Goal: Information Seeking & Learning: Learn about a topic

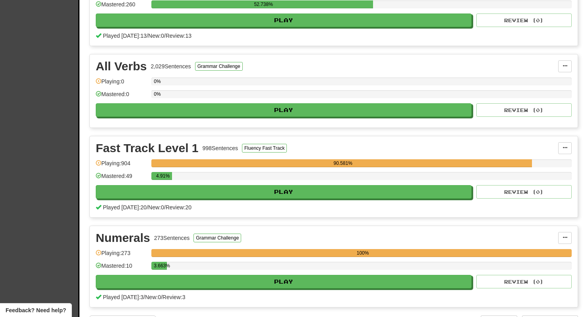
scroll to position [218, 0]
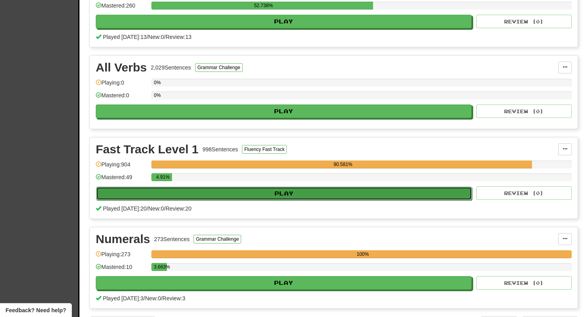
click at [267, 193] on button "Play" at bounding box center [284, 194] width 376 height 14
select select "**"
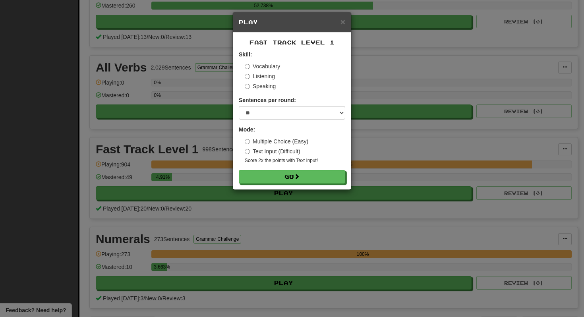
click at [286, 141] on label "Multiple Choice (Easy)" at bounding box center [277, 141] width 64 height 8
click at [285, 174] on button "Go" at bounding box center [292, 177] width 106 height 14
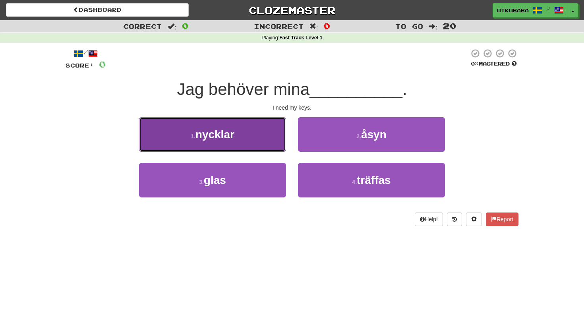
click at [263, 143] on button "1 . nycklar" at bounding box center [212, 134] width 147 height 35
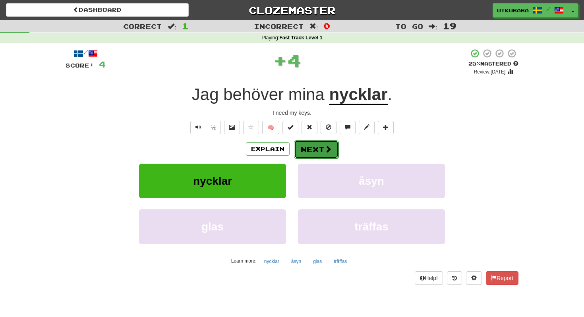
click at [309, 151] on button "Next" at bounding box center [316, 149] width 44 height 18
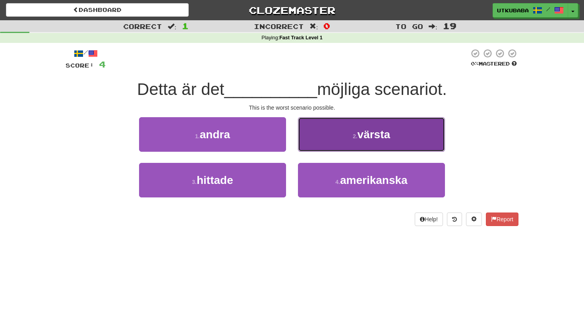
click at [309, 151] on button "2 . värsta" at bounding box center [371, 134] width 147 height 35
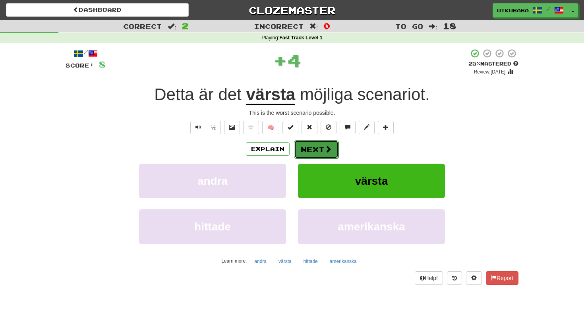
click at [309, 151] on button "Next" at bounding box center [316, 149] width 44 height 18
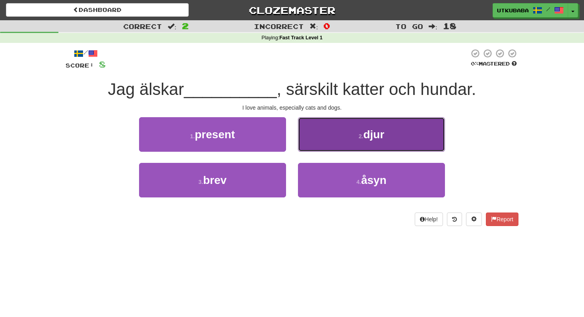
click at [309, 151] on button "2 . djur" at bounding box center [371, 134] width 147 height 35
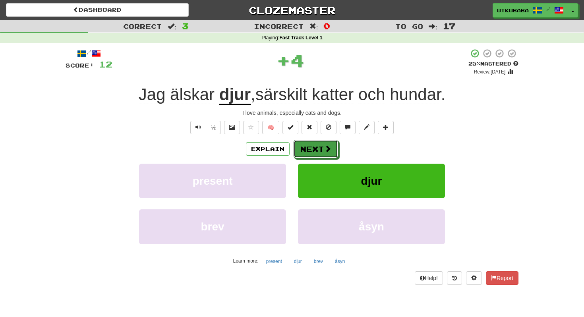
click at [309, 151] on button "Next" at bounding box center [316, 149] width 44 height 18
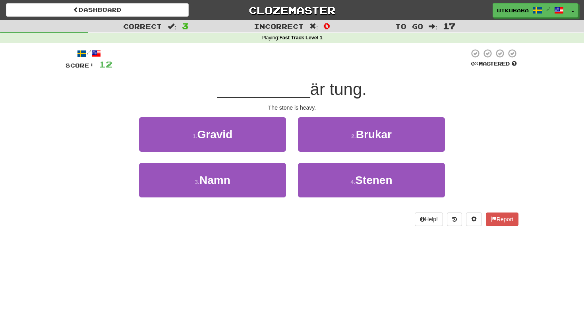
click at [311, 199] on div "4 . [GEOGRAPHIC_DATA]" at bounding box center [371, 186] width 159 height 46
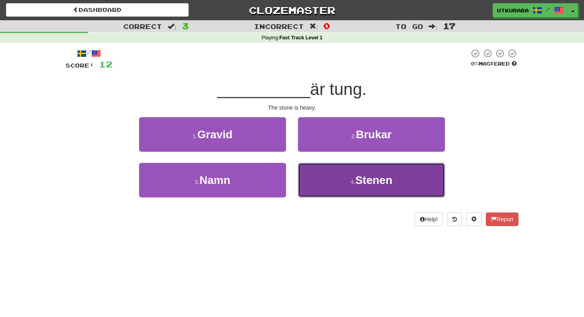
click at [313, 186] on button "4 . [GEOGRAPHIC_DATA]" at bounding box center [371, 180] width 147 height 35
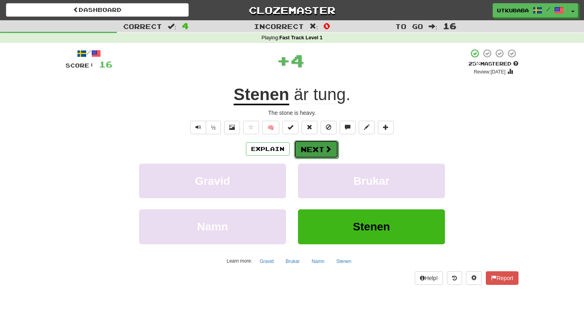
click at [303, 149] on button "Next" at bounding box center [316, 149] width 44 height 18
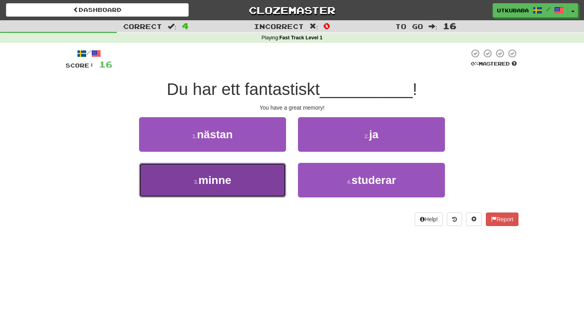
click at [255, 174] on button "3 . minne" at bounding box center [212, 180] width 147 height 35
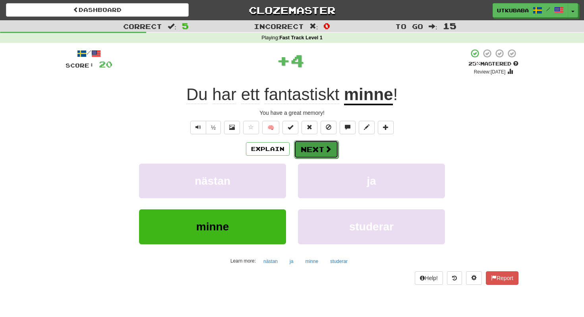
click at [315, 143] on button "Next" at bounding box center [316, 149] width 44 height 18
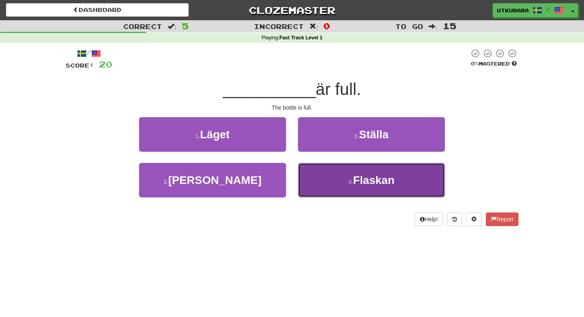
click at [317, 168] on button "4 . Flaskan" at bounding box center [371, 180] width 147 height 35
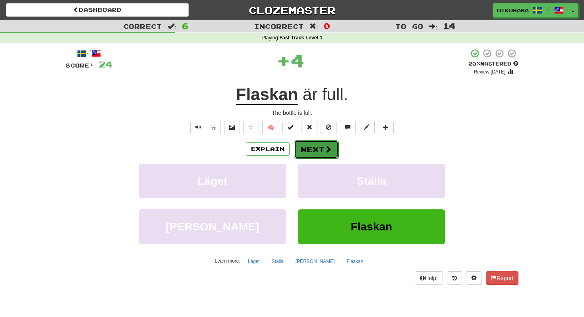
click at [318, 151] on button "Next" at bounding box center [316, 149] width 44 height 18
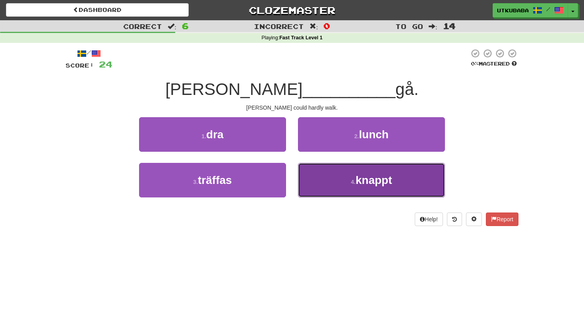
click at [314, 178] on button "4 . knappt" at bounding box center [371, 180] width 147 height 35
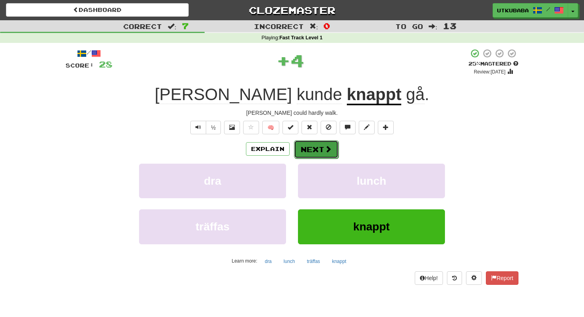
click at [316, 141] on button "Next" at bounding box center [316, 149] width 44 height 18
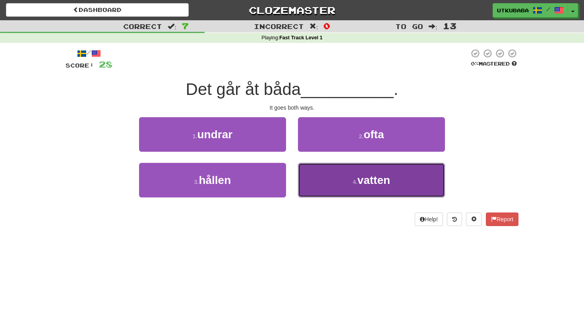
click at [316, 176] on button "4 . vatten" at bounding box center [371, 180] width 147 height 35
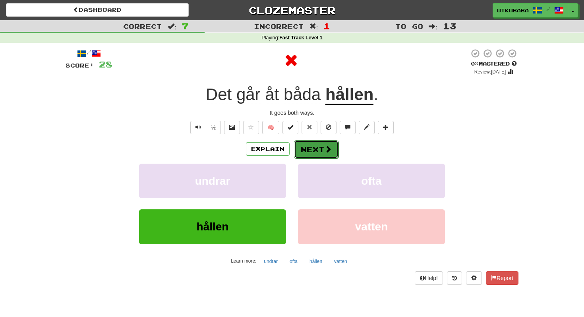
click at [318, 148] on button "Next" at bounding box center [316, 149] width 44 height 18
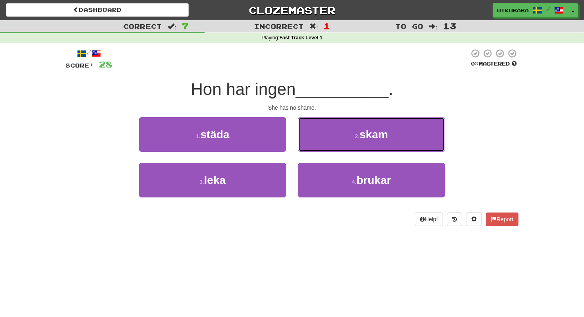
click at [318, 148] on button "2 . skam" at bounding box center [371, 134] width 147 height 35
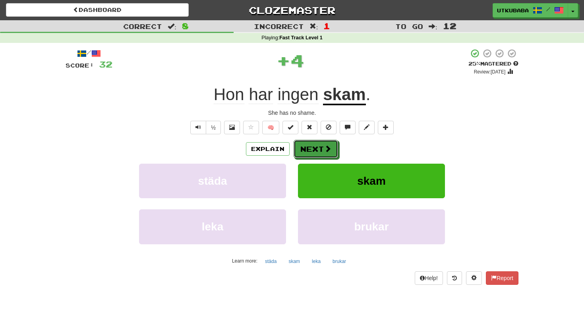
click at [318, 148] on button "Next" at bounding box center [316, 149] width 44 height 18
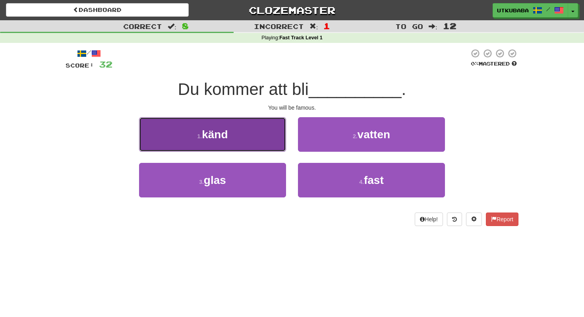
click at [271, 131] on button "1 . känd" at bounding box center [212, 134] width 147 height 35
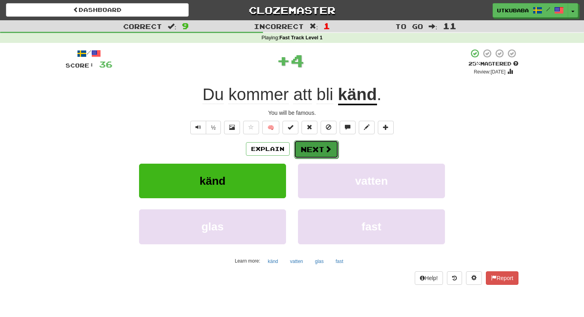
click at [318, 146] on button "Next" at bounding box center [316, 149] width 44 height 18
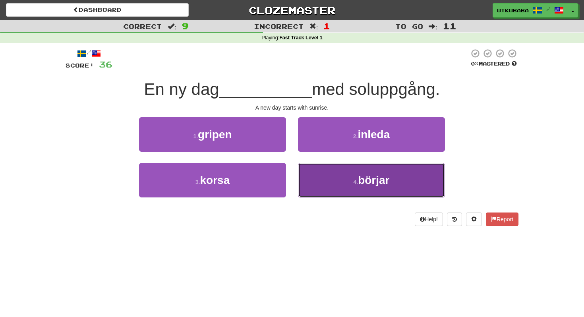
click at [321, 177] on button "4 . börjar" at bounding box center [371, 180] width 147 height 35
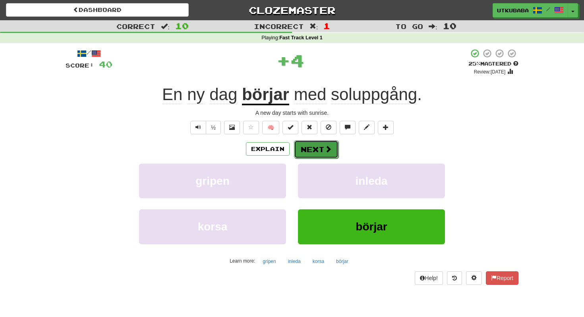
click at [325, 155] on button "Next" at bounding box center [316, 149] width 44 height 18
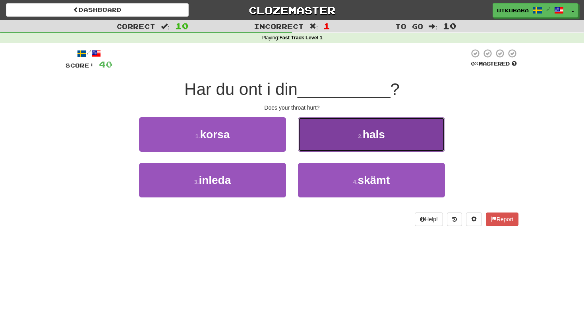
click at [318, 141] on button "2 . hals" at bounding box center [371, 134] width 147 height 35
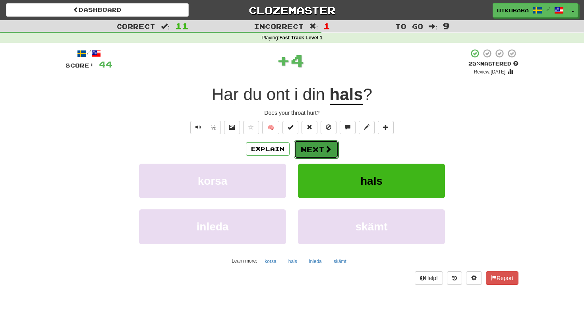
click at [316, 149] on button "Next" at bounding box center [316, 149] width 44 height 18
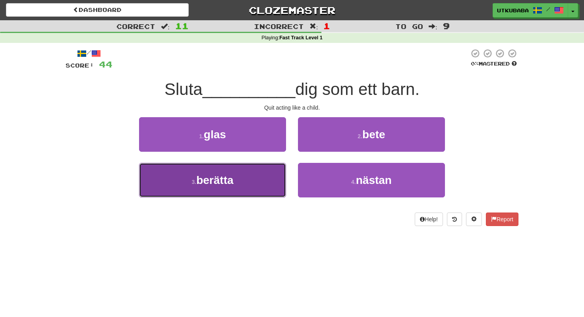
click at [246, 191] on button "3 . berätta" at bounding box center [212, 180] width 147 height 35
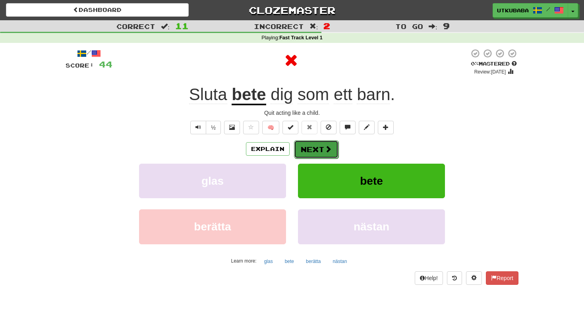
click at [294, 145] on button "Next" at bounding box center [316, 149] width 44 height 18
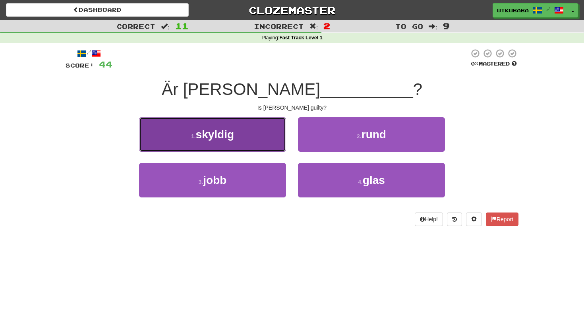
click at [252, 135] on button "1 . skyldig" at bounding box center [212, 134] width 147 height 35
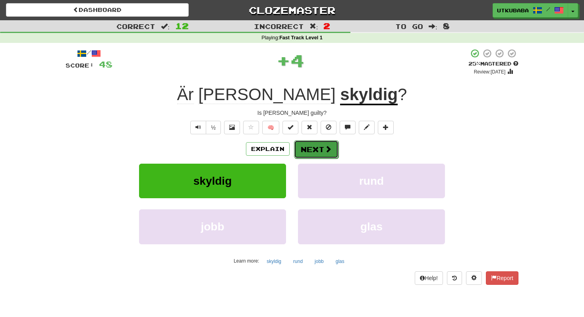
click at [306, 142] on button "Next" at bounding box center [316, 149] width 44 height 18
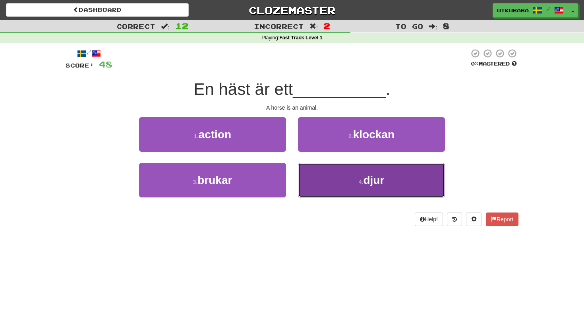
click at [344, 188] on button "4 . djur" at bounding box center [371, 180] width 147 height 35
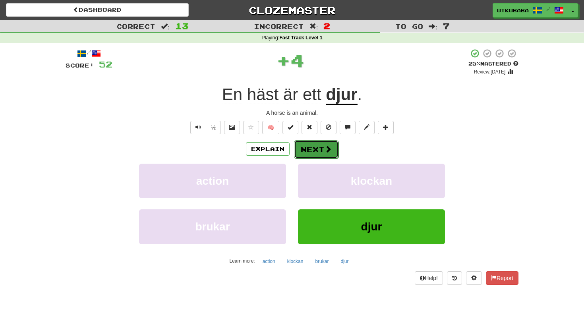
click at [330, 153] on button "Next" at bounding box center [316, 149] width 44 height 18
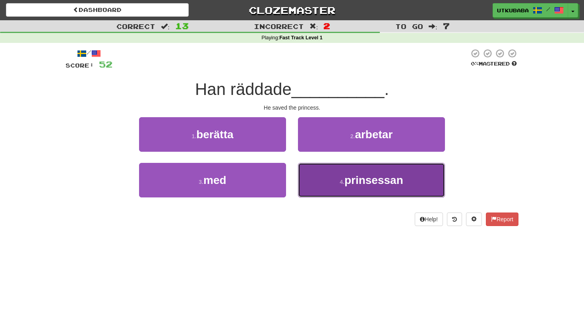
click at [330, 170] on button "4 . prinsessan" at bounding box center [371, 180] width 147 height 35
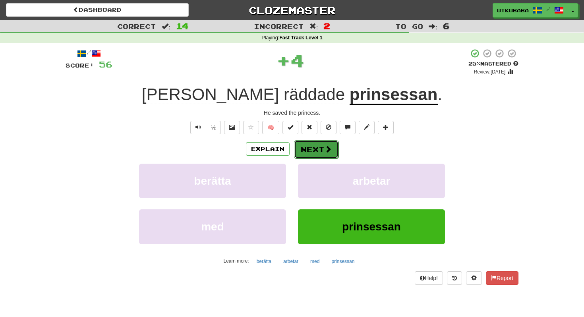
click at [330, 150] on span at bounding box center [328, 148] width 7 height 7
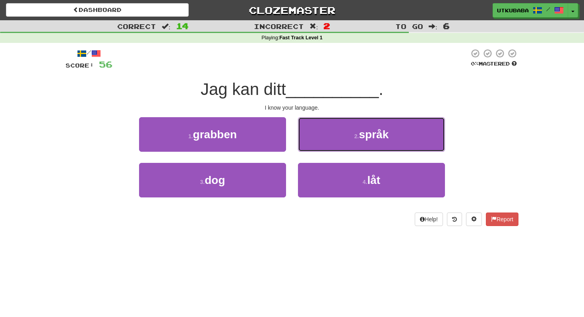
click at [330, 150] on button "2 . språk" at bounding box center [371, 134] width 147 height 35
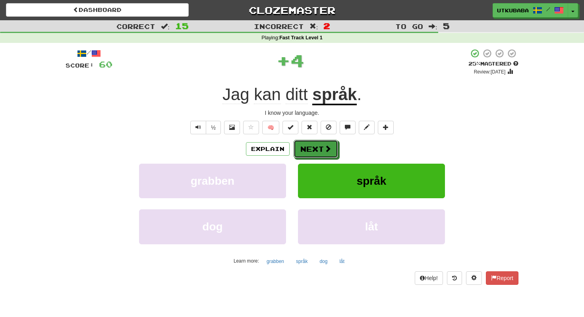
click at [330, 150] on span at bounding box center [327, 148] width 7 height 7
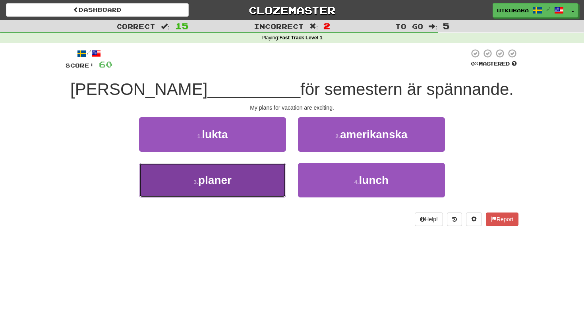
click at [255, 175] on button "3 . planer" at bounding box center [212, 180] width 147 height 35
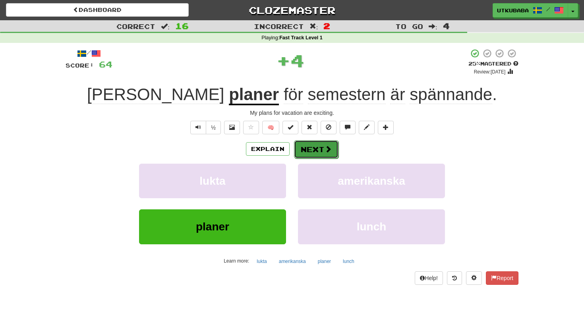
click at [315, 144] on button "Next" at bounding box center [316, 149] width 44 height 18
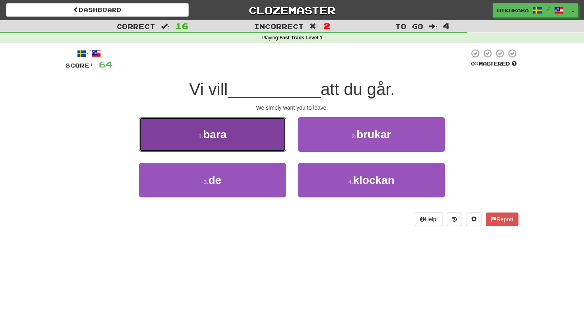
click at [239, 140] on button "1 . bara" at bounding box center [212, 134] width 147 height 35
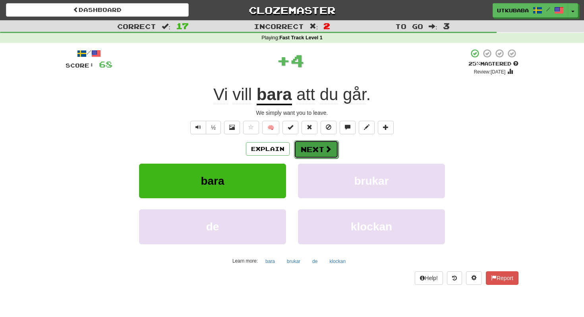
click at [309, 145] on button "Next" at bounding box center [316, 149] width 44 height 18
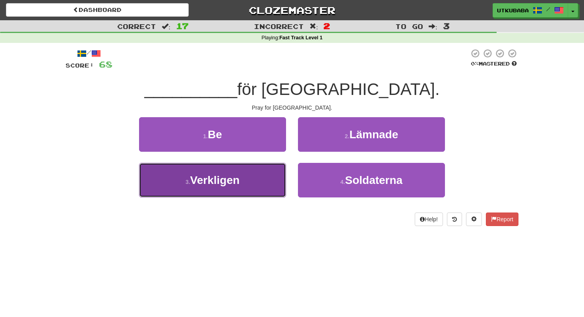
click at [230, 193] on button "3 . Verkligen" at bounding box center [212, 180] width 147 height 35
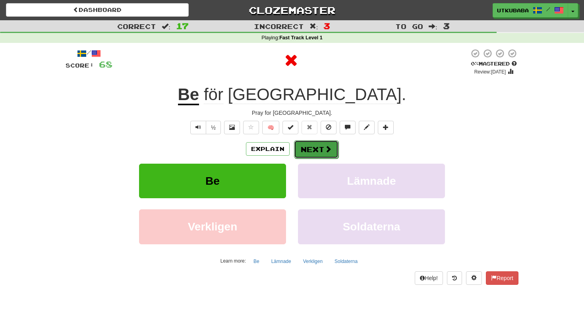
click at [302, 156] on button "Next" at bounding box center [316, 149] width 44 height 18
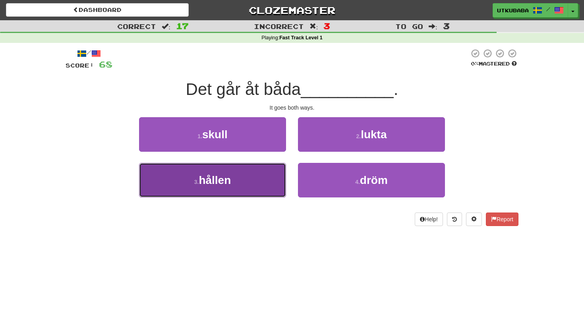
click at [249, 181] on button "3 . hållen" at bounding box center [212, 180] width 147 height 35
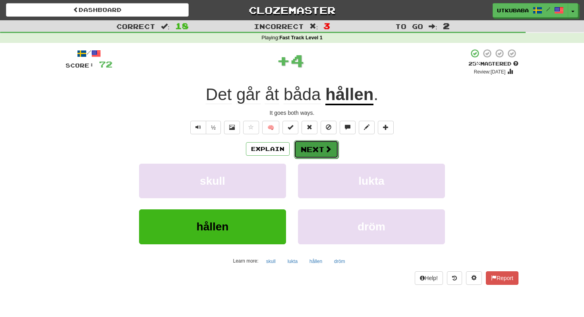
click at [322, 143] on button "Next" at bounding box center [316, 149] width 44 height 18
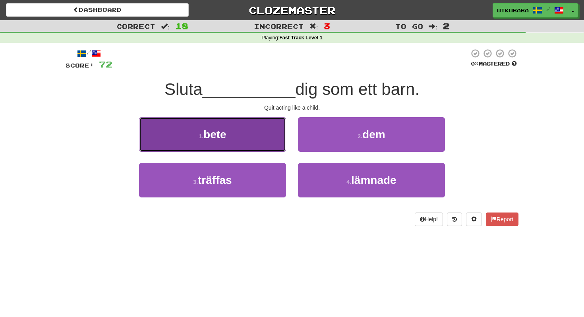
click at [254, 144] on button "1 . bete" at bounding box center [212, 134] width 147 height 35
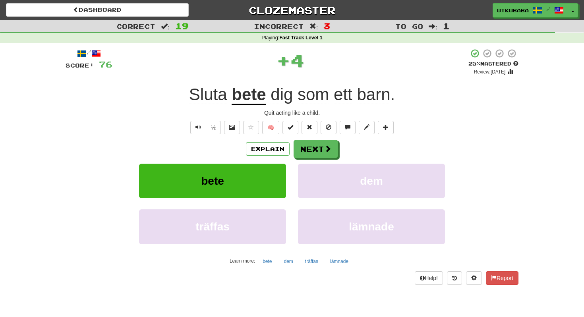
click at [253, 145] on button "Explain" at bounding box center [268, 149] width 44 height 14
click at [320, 155] on button "Next" at bounding box center [316, 149] width 44 height 18
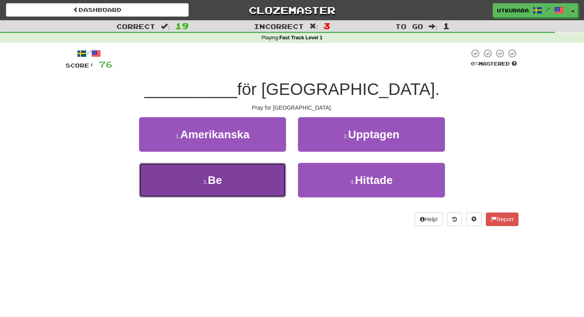
click at [253, 177] on button "3 . Be" at bounding box center [212, 180] width 147 height 35
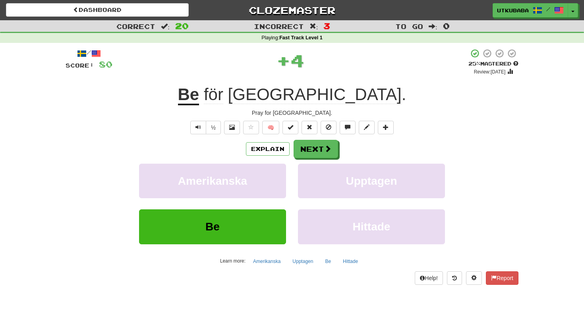
click at [340, 146] on div "Explain Next" at bounding box center [292, 149] width 453 height 18
click at [325, 151] on span at bounding box center [328, 148] width 7 height 7
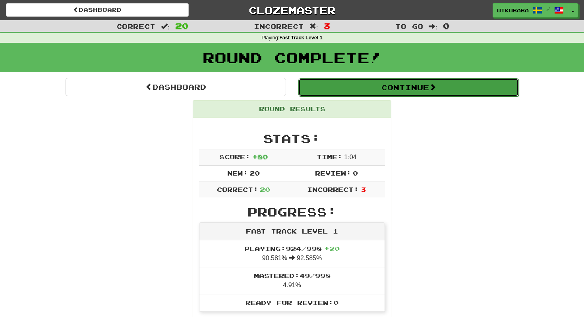
click at [347, 96] on button "Continue" at bounding box center [408, 87] width 220 height 18
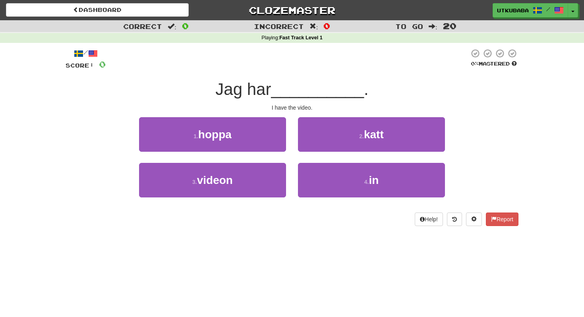
click at [260, 156] on div "1 . hoppa" at bounding box center [212, 140] width 159 height 46
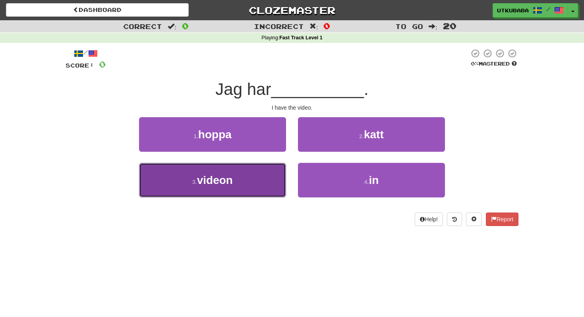
click at [260, 168] on button "3 . videon" at bounding box center [212, 180] width 147 height 35
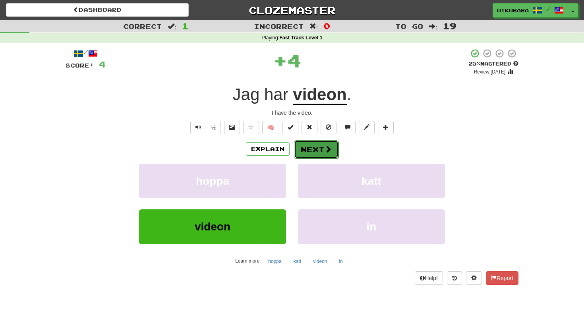
click at [309, 146] on button "Next" at bounding box center [316, 149] width 44 height 18
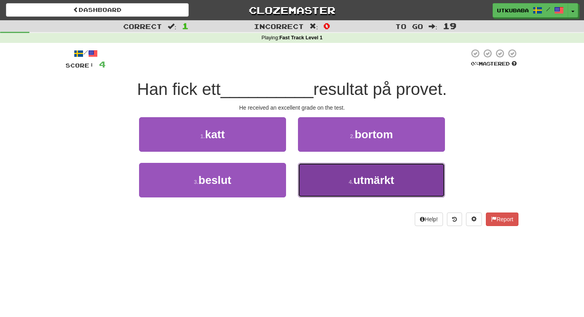
click at [322, 179] on button "4 . utmärkt" at bounding box center [371, 180] width 147 height 35
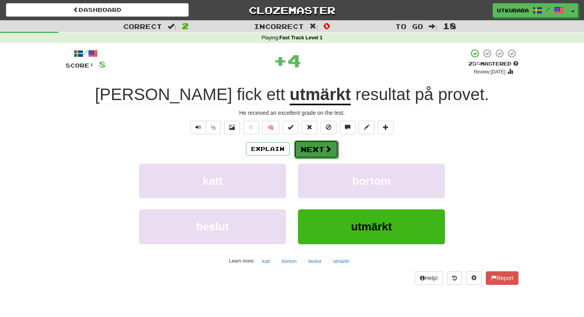
click at [319, 153] on button "Next" at bounding box center [316, 149] width 44 height 18
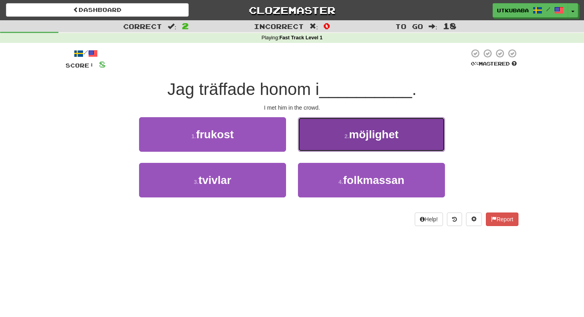
click at [341, 141] on button "2 . möjlighet" at bounding box center [371, 134] width 147 height 35
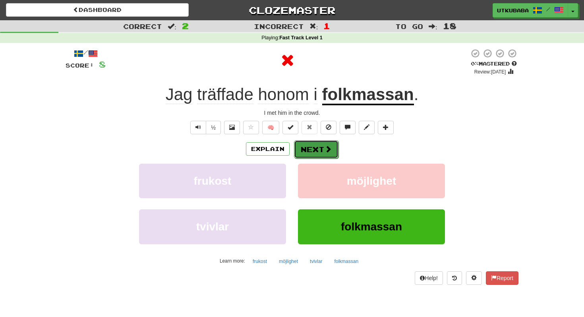
click at [327, 150] on span at bounding box center [328, 148] width 7 height 7
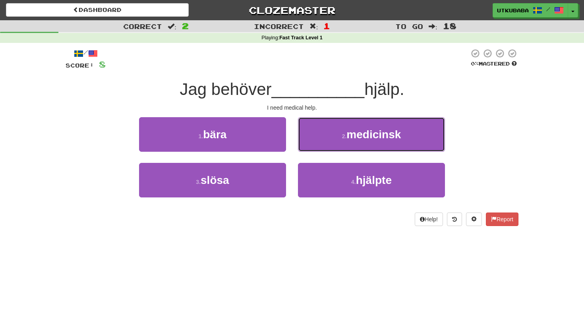
click at [327, 150] on button "2 . medicinsk" at bounding box center [371, 134] width 147 height 35
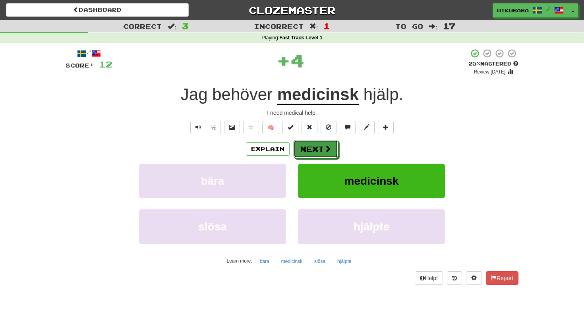
click at [327, 150] on span at bounding box center [327, 148] width 7 height 7
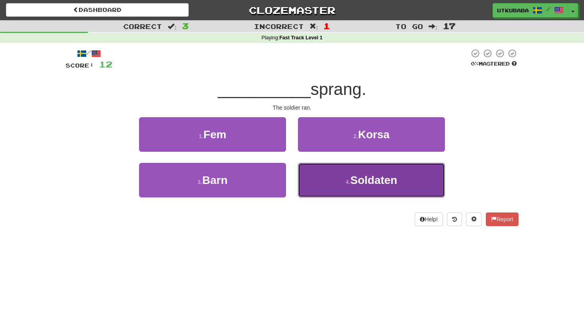
click at [324, 170] on button "4 . Soldaten" at bounding box center [371, 180] width 147 height 35
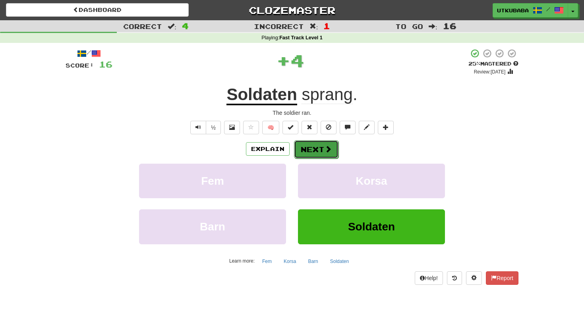
click at [324, 141] on button "Next" at bounding box center [316, 149] width 44 height 18
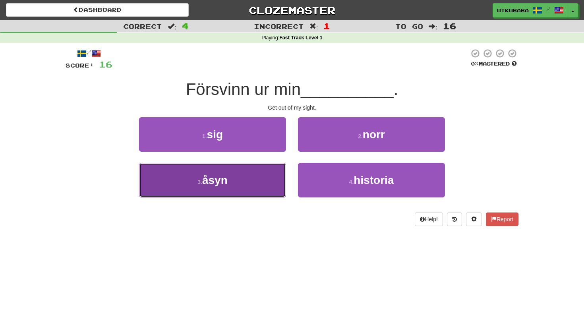
click at [250, 176] on button "3 . åsyn" at bounding box center [212, 180] width 147 height 35
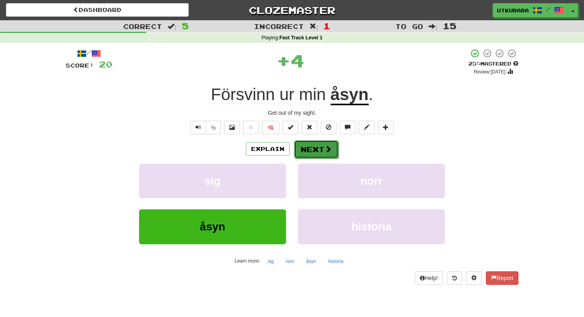
click at [312, 154] on button "Next" at bounding box center [316, 149] width 44 height 18
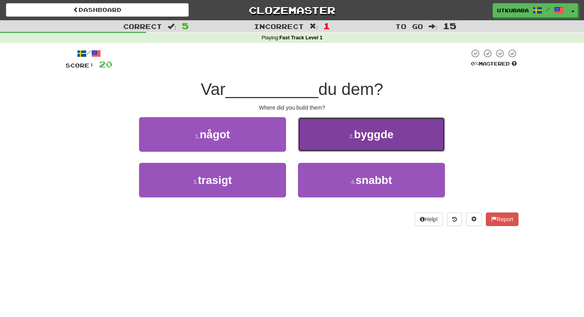
click at [323, 138] on button "2 . byggde" at bounding box center [371, 134] width 147 height 35
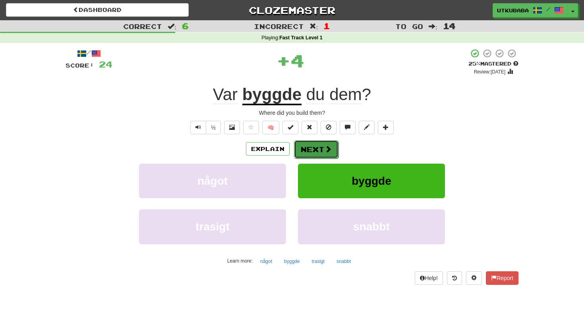
click at [316, 149] on button "Next" at bounding box center [316, 149] width 44 height 18
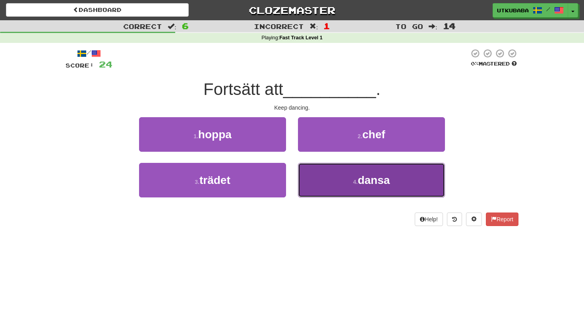
click at [312, 175] on button "4 . dansa" at bounding box center [371, 180] width 147 height 35
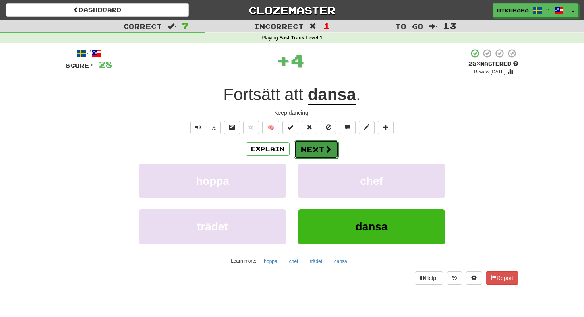
click at [319, 142] on button "Next" at bounding box center [316, 149] width 44 height 18
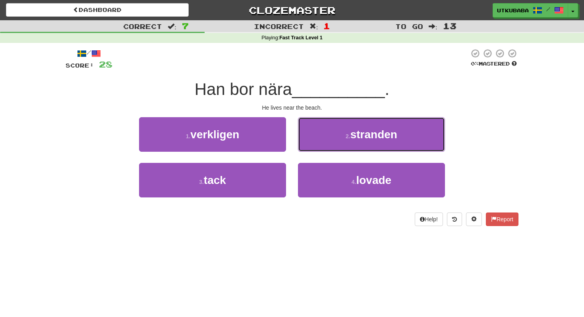
click at [319, 142] on button "2 . stranden" at bounding box center [371, 134] width 147 height 35
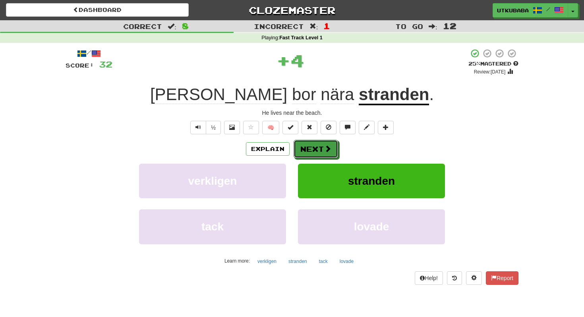
click at [319, 142] on button "Next" at bounding box center [316, 149] width 44 height 18
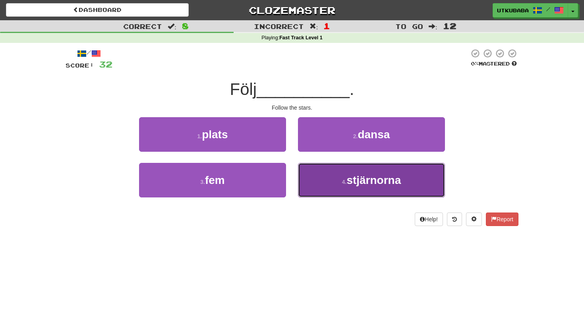
click at [315, 172] on button "4 . stjärnorna" at bounding box center [371, 180] width 147 height 35
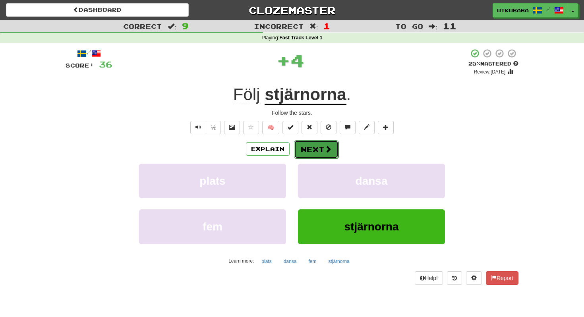
click at [321, 154] on button "Next" at bounding box center [316, 149] width 44 height 18
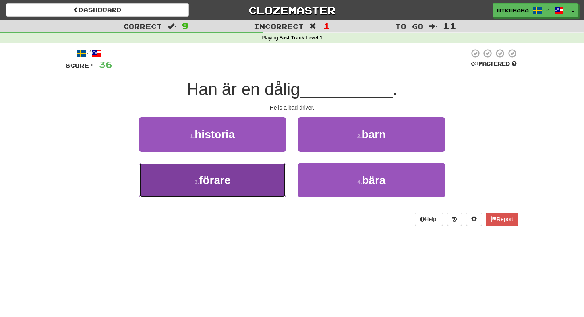
click at [249, 171] on button "3 . förare" at bounding box center [212, 180] width 147 height 35
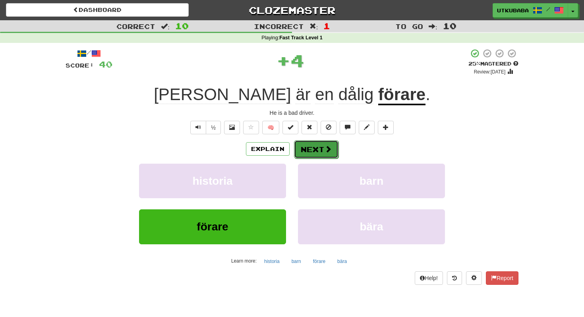
click at [310, 154] on button "Next" at bounding box center [316, 149] width 44 height 18
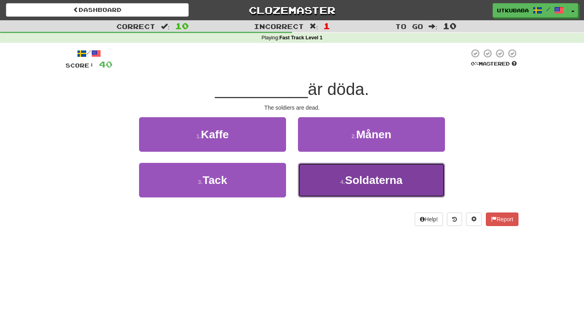
click at [309, 167] on button "4 . Soldaterna" at bounding box center [371, 180] width 147 height 35
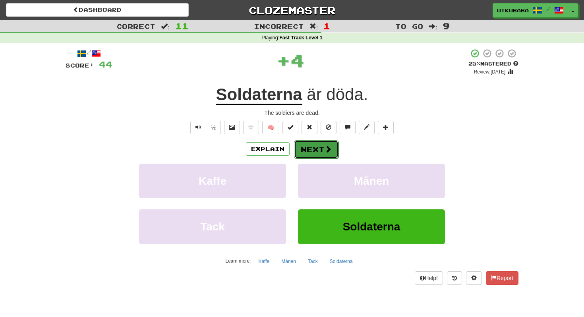
click at [313, 149] on button "Next" at bounding box center [316, 149] width 44 height 18
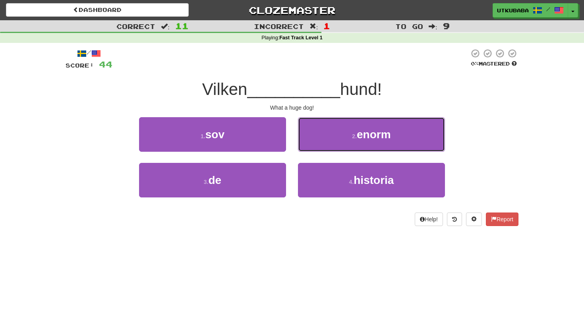
click at [313, 149] on button "2 . enorm" at bounding box center [371, 134] width 147 height 35
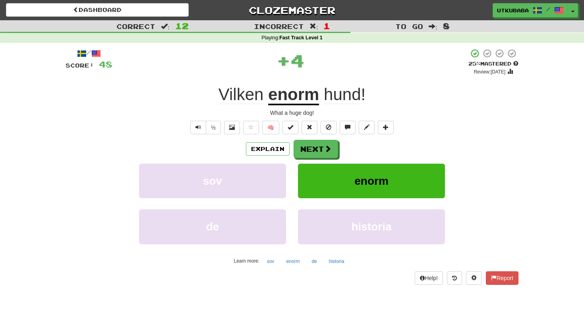
click at [313, 149] on button "Next" at bounding box center [316, 149] width 44 height 18
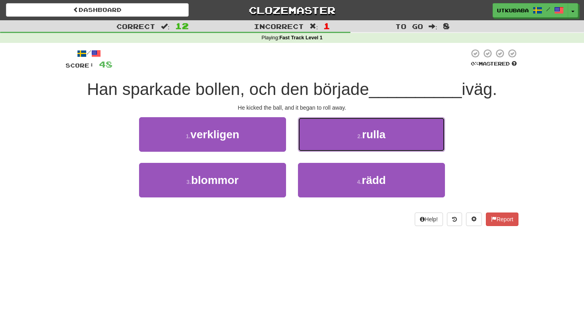
click at [313, 149] on button "2 . rulla" at bounding box center [371, 134] width 147 height 35
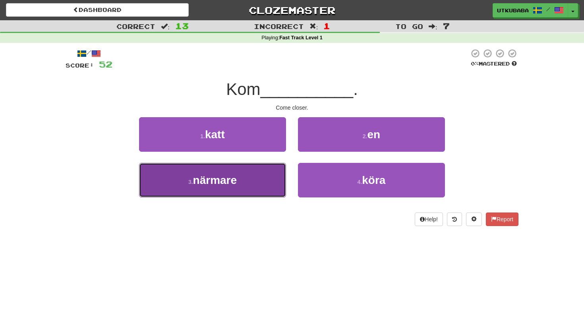
click at [251, 176] on button "3 . närmare" at bounding box center [212, 180] width 147 height 35
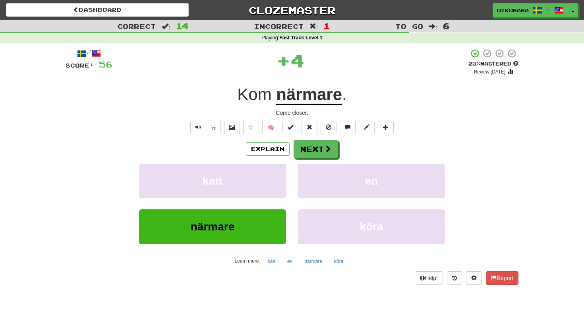
click at [309, 160] on div "Explain Next katt en närmare köra Learn more: katt en närmare köra" at bounding box center [292, 204] width 453 height 128
click at [314, 153] on button "Next" at bounding box center [316, 149] width 44 height 18
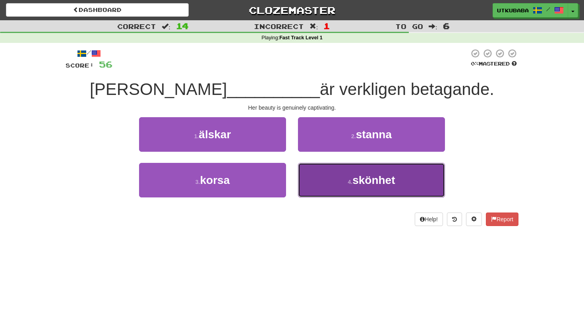
click at [314, 171] on button "4 . skönhet" at bounding box center [371, 180] width 147 height 35
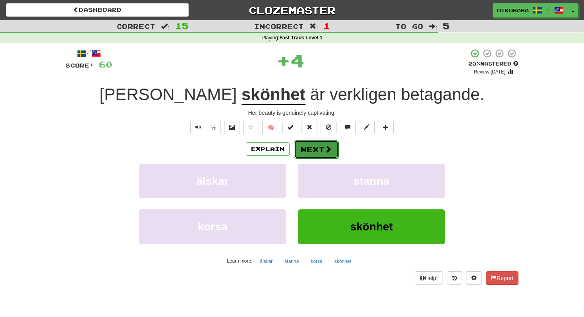
click at [314, 155] on button "Next" at bounding box center [316, 149] width 44 height 18
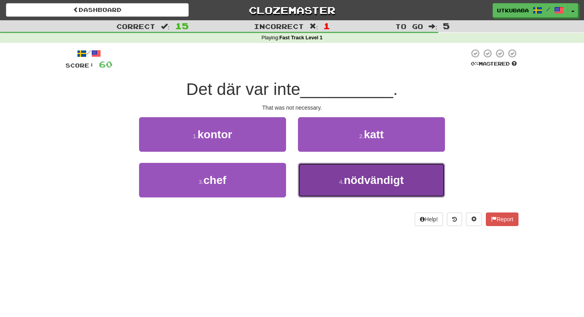
click at [314, 183] on button "4 . nödvändigt" at bounding box center [371, 180] width 147 height 35
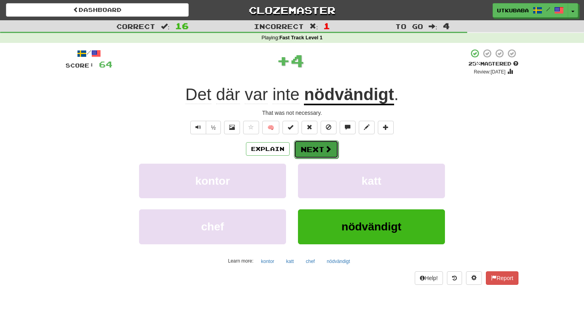
click at [319, 155] on button "Next" at bounding box center [316, 149] width 44 height 18
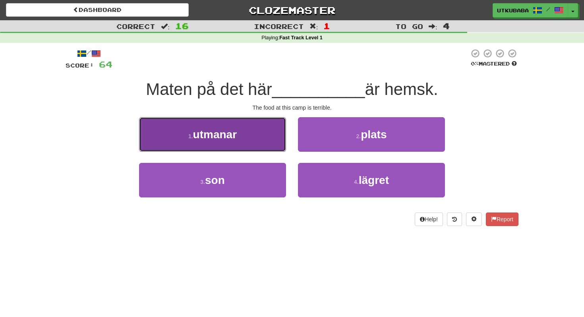
click at [264, 130] on button "1 . utmanar" at bounding box center [212, 134] width 147 height 35
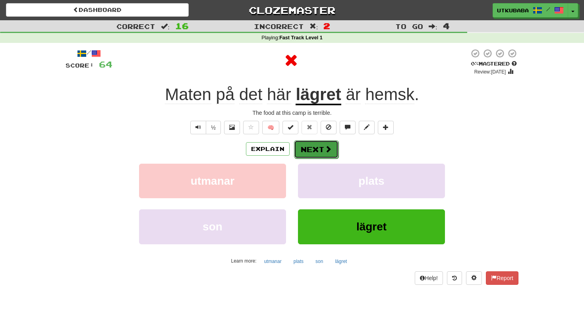
click at [321, 148] on button "Next" at bounding box center [316, 149] width 44 height 18
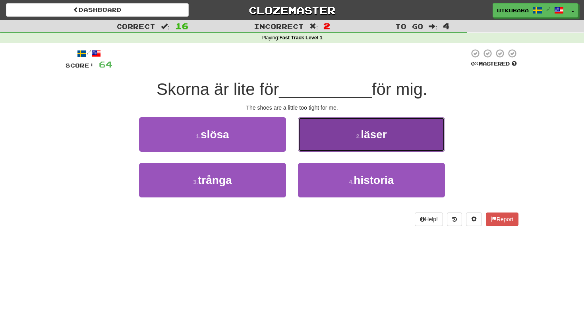
click at [321, 148] on button "2 . läser" at bounding box center [371, 134] width 147 height 35
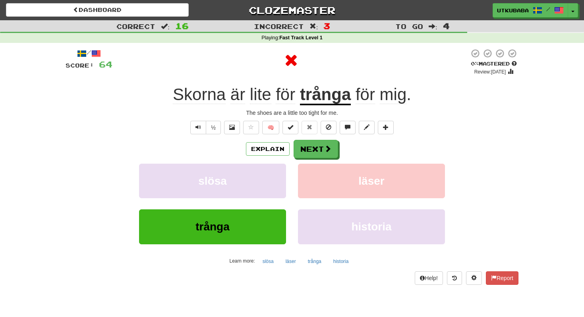
click at [321, 148] on button "Next" at bounding box center [316, 149] width 44 height 18
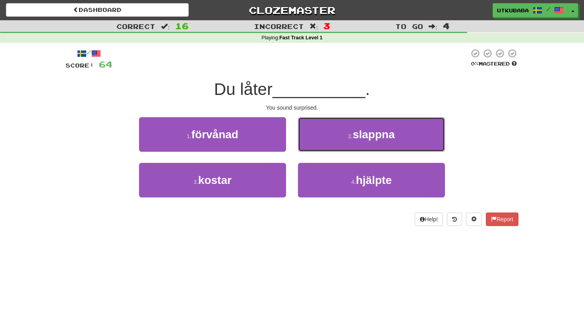
click at [321, 148] on button "2 . slappna" at bounding box center [371, 134] width 147 height 35
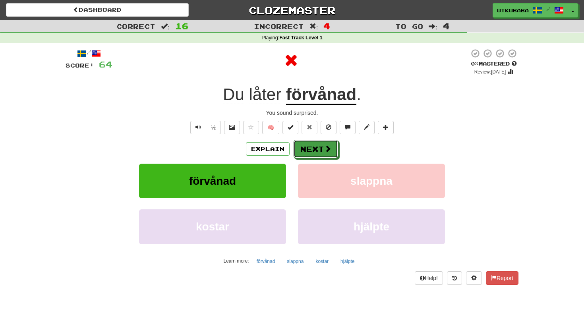
click at [321, 148] on button "Next" at bounding box center [316, 149] width 44 height 18
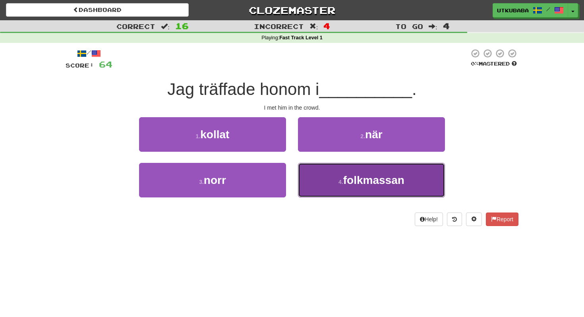
click at [320, 171] on button "4 . folkmassan" at bounding box center [371, 180] width 147 height 35
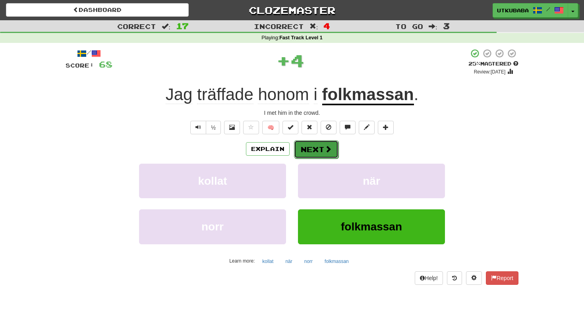
click at [320, 156] on button "Next" at bounding box center [316, 149] width 44 height 18
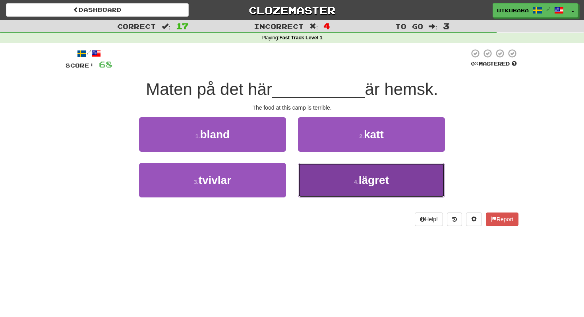
click at [319, 166] on button "4 . lägret" at bounding box center [371, 180] width 147 height 35
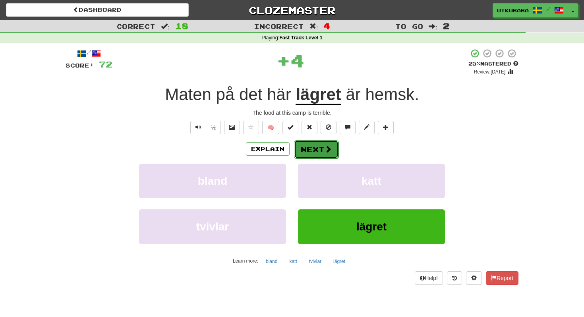
click at [319, 156] on button "Next" at bounding box center [316, 149] width 44 height 18
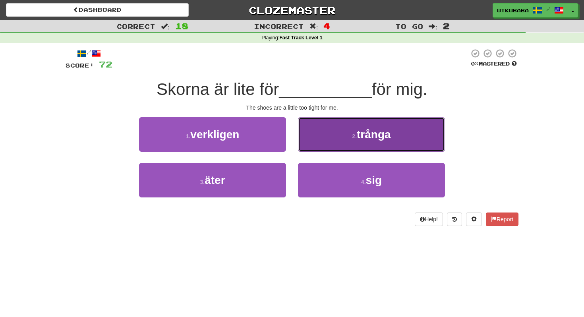
click at [319, 150] on button "2 . trånga" at bounding box center [371, 134] width 147 height 35
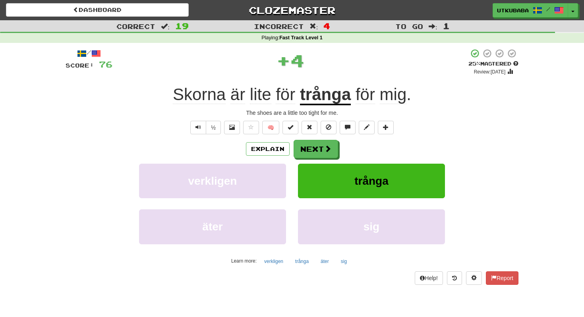
click at [319, 150] on button "Next" at bounding box center [316, 149] width 44 height 18
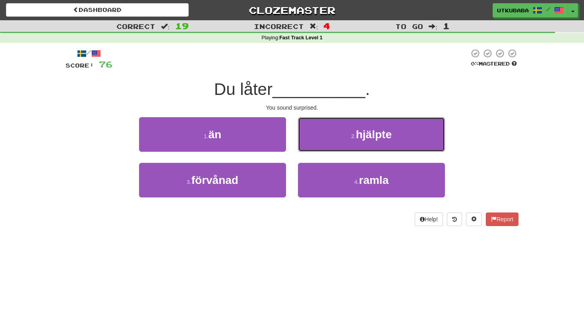
click at [319, 150] on button "2 . hjälpte" at bounding box center [371, 134] width 147 height 35
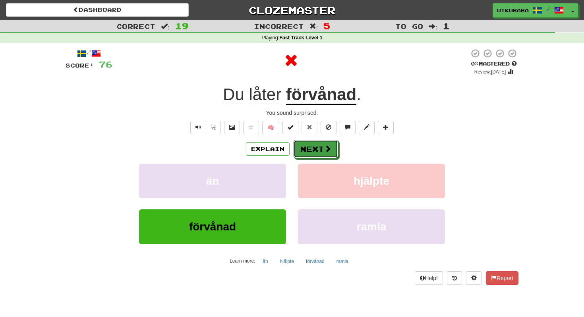
click at [319, 150] on button "Next" at bounding box center [316, 149] width 44 height 18
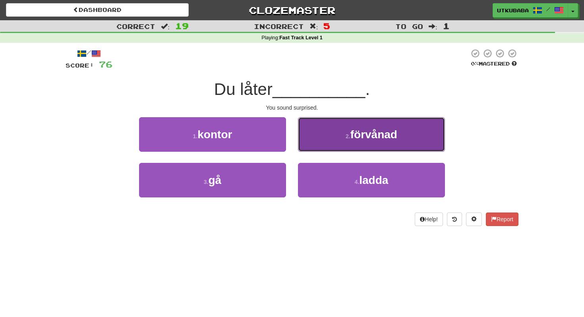
click at [331, 143] on button "2 . förvånad" at bounding box center [371, 134] width 147 height 35
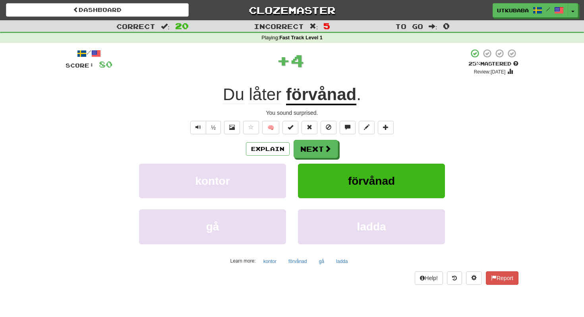
click at [331, 143] on button "Next" at bounding box center [316, 149] width 44 height 18
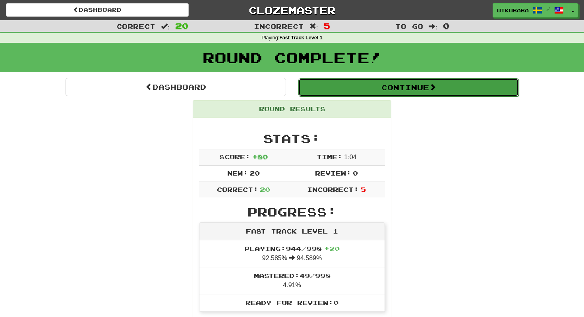
click at [328, 89] on button "Continue" at bounding box center [408, 87] width 220 height 18
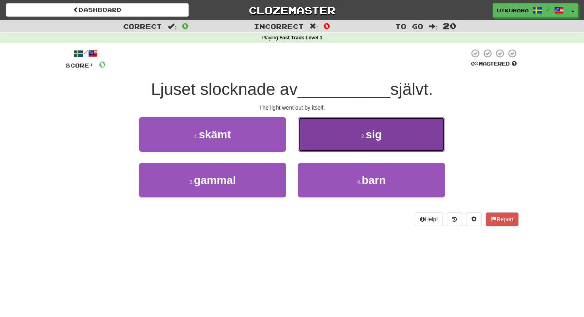
click at [319, 121] on button "2 . sig" at bounding box center [371, 134] width 147 height 35
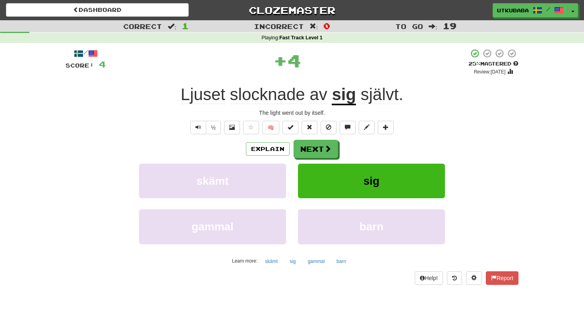
click at [319, 124] on span "🧠" at bounding box center [319, 127] width 154 height 6
click at [317, 146] on button "Next" at bounding box center [316, 149] width 44 height 18
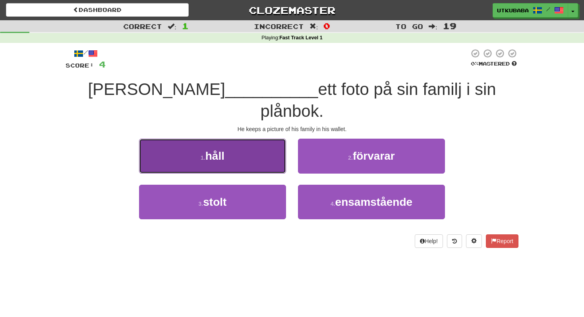
click at [256, 141] on button "1 . håll" at bounding box center [212, 156] width 147 height 35
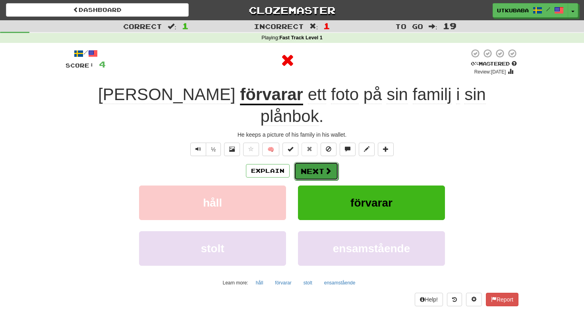
click at [320, 162] on button "Next" at bounding box center [316, 171] width 44 height 18
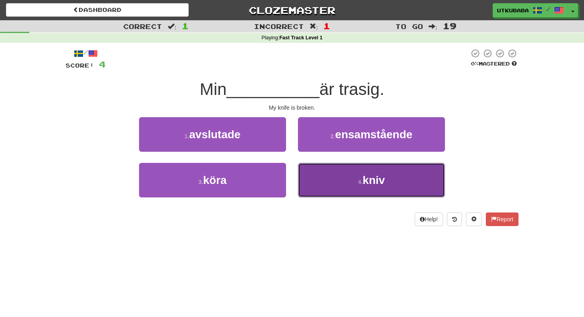
click at [320, 172] on button "4 . kniv" at bounding box center [371, 180] width 147 height 35
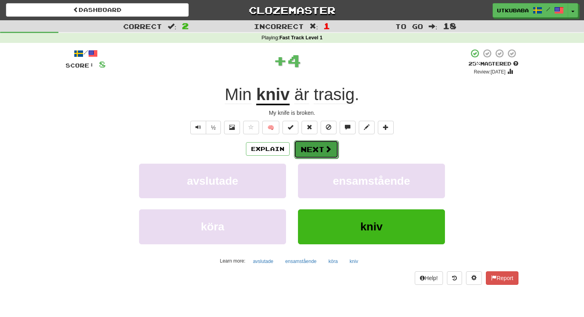
click at [321, 156] on button "Next" at bounding box center [316, 149] width 44 height 18
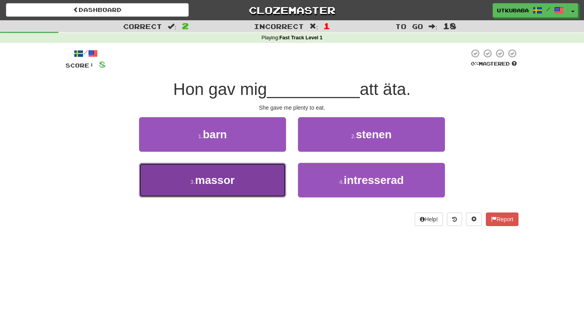
click at [258, 184] on button "3 . massor" at bounding box center [212, 180] width 147 height 35
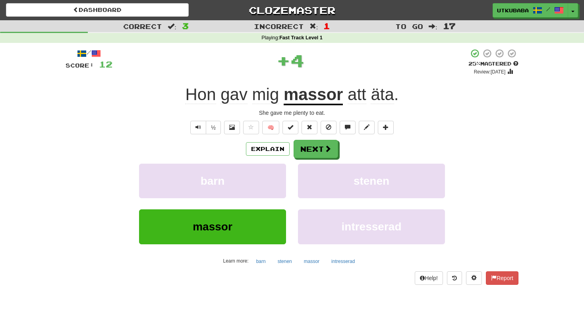
click at [318, 159] on div "Explain Next barn stenen massor intresserad Learn more: barn stenen massor intr…" at bounding box center [292, 204] width 453 height 128
click at [321, 154] on button "Next" at bounding box center [316, 149] width 44 height 18
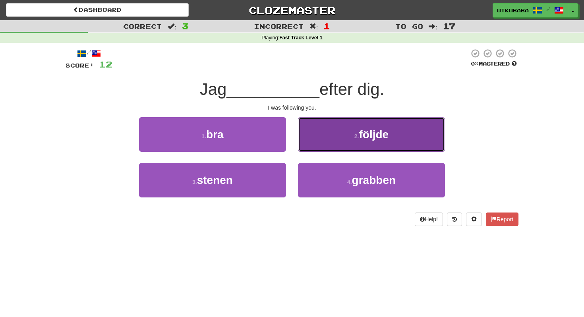
click at [327, 141] on button "2 . följde" at bounding box center [371, 134] width 147 height 35
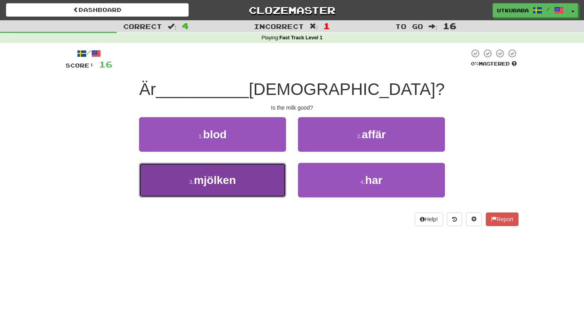
click at [267, 177] on button "3 . mjölken" at bounding box center [212, 180] width 147 height 35
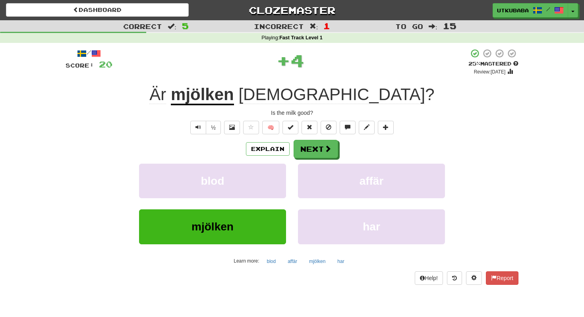
click at [336, 137] on div "/ Score: 20 + 4 25 % Mastered Review: [DATE] Är mjölken [DEMOGRAPHIC_DATA] ? Is…" at bounding box center [292, 166] width 453 height 236
click at [336, 147] on button "Next" at bounding box center [316, 149] width 44 height 18
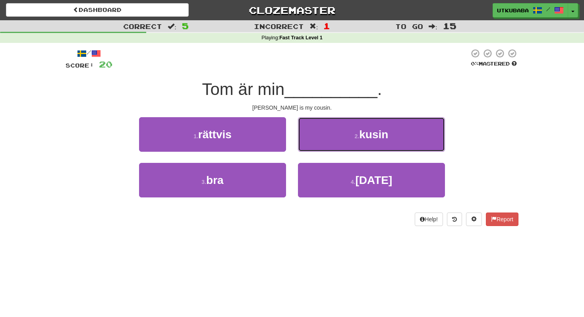
click at [336, 147] on button "2 . kusin" at bounding box center [371, 134] width 147 height 35
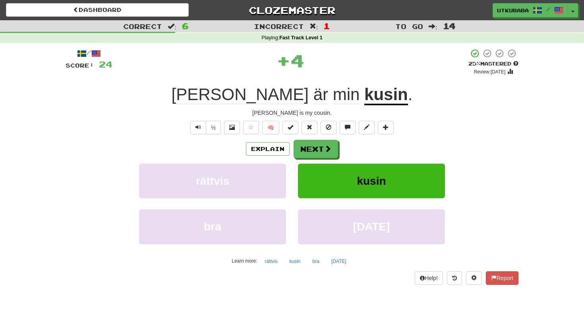
click at [336, 147] on button "Next" at bounding box center [316, 149] width 44 height 18
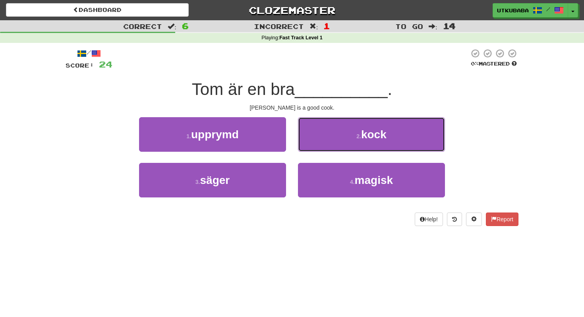
click at [336, 147] on button "2 . kock" at bounding box center [371, 134] width 147 height 35
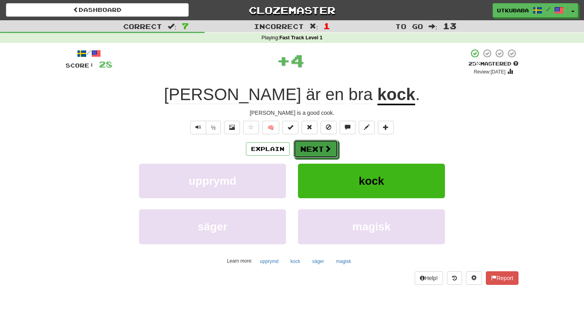
click at [336, 147] on button "Next" at bounding box center [316, 149] width 44 height 18
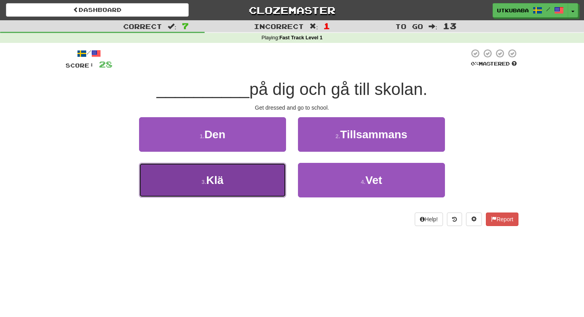
click at [250, 175] on button "3 . Klä" at bounding box center [212, 180] width 147 height 35
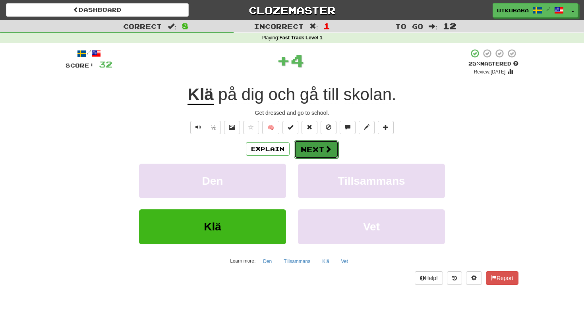
click at [305, 157] on button "Next" at bounding box center [316, 149] width 44 height 18
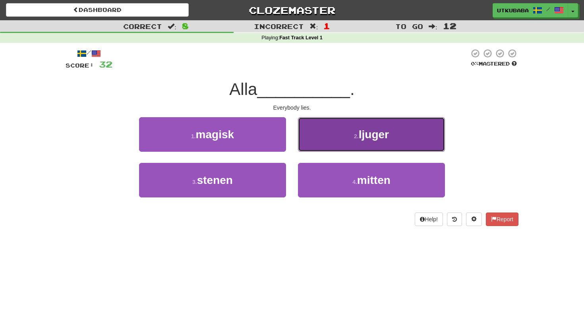
click at [311, 149] on button "2 . ljuger" at bounding box center [371, 134] width 147 height 35
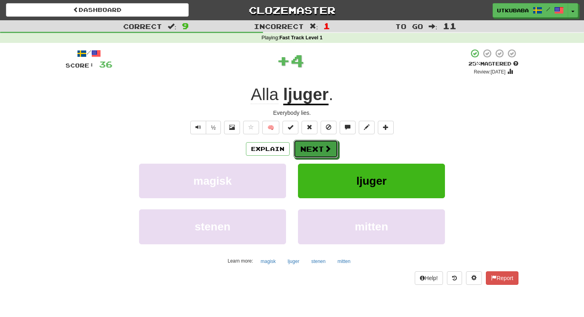
click at [311, 149] on button "Next" at bounding box center [316, 149] width 44 height 18
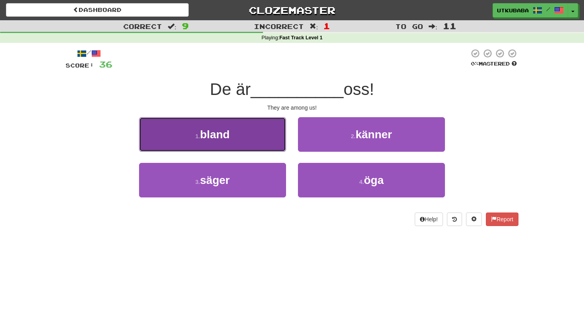
click at [269, 143] on button "1 . bland" at bounding box center [212, 134] width 147 height 35
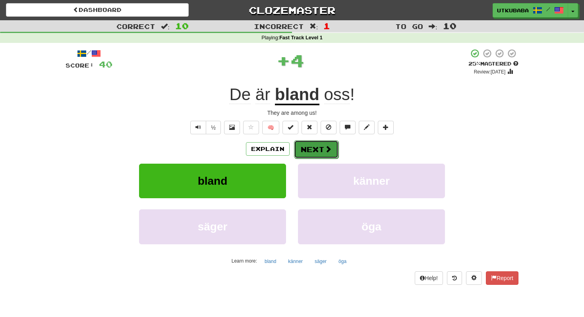
click at [324, 155] on button "Next" at bounding box center [316, 149] width 44 height 18
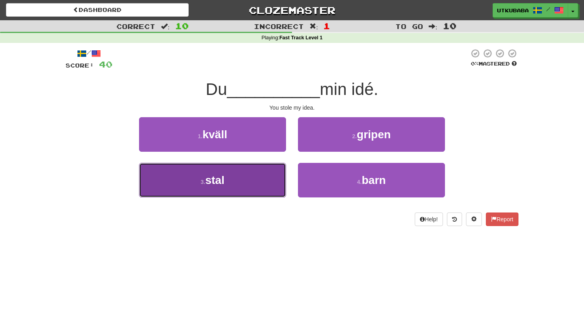
click at [265, 176] on button "3 . stal" at bounding box center [212, 180] width 147 height 35
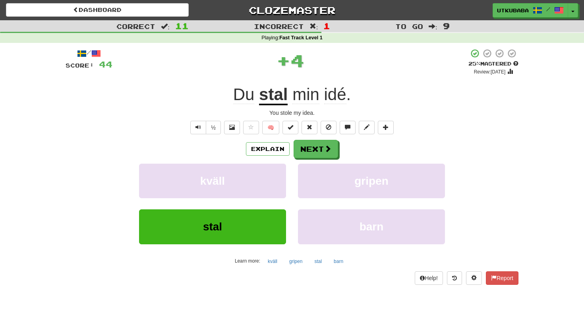
click at [315, 162] on div "Explain Next kväll gripen stal barn Learn more: kväll gripen stal barn" at bounding box center [292, 204] width 453 height 128
click at [317, 157] on button "Next" at bounding box center [316, 149] width 44 height 18
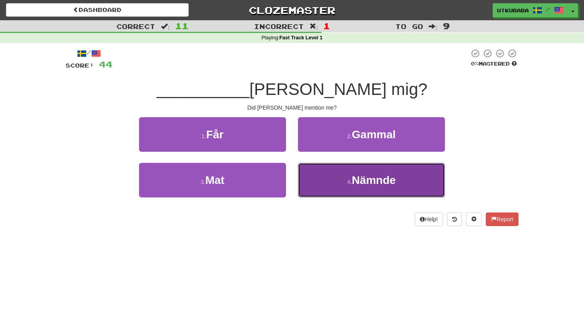
click at [313, 177] on button "4 . Nämnde" at bounding box center [371, 180] width 147 height 35
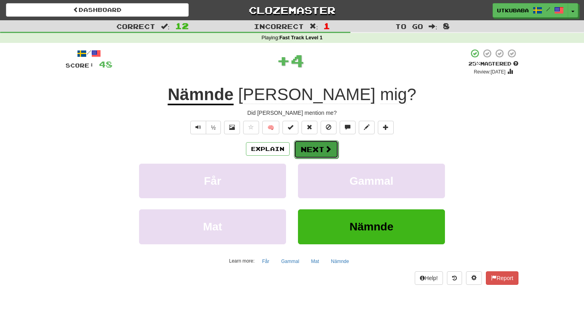
click at [306, 152] on button "Next" at bounding box center [316, 149] width 44 height 18
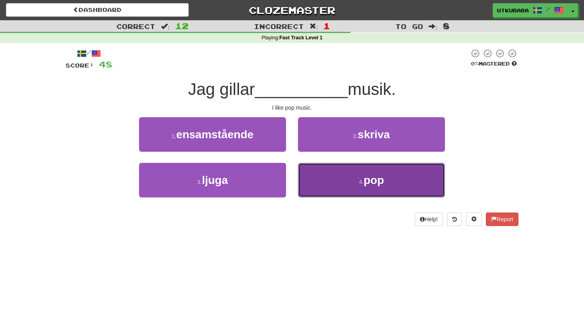
click at [315, 178] on button "4 . pop" at bounding box center [371, 180] width 147 height 35
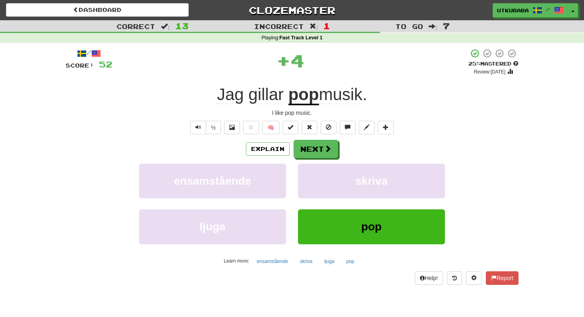
click at [320, 161] on div "Explain Next ensamstående skriva ljuga pop Learn more: ensamstående skriva ljug…" at bounding box center [292, 204] width 453 height 128
click at [320, 158] on button "Next" at bounding box center [316, 149] width 44 height 18
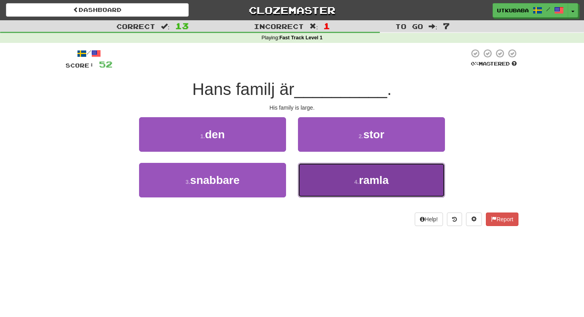
click at [320, 184] on button "4 . ramla" at bounding box center [371, 180] width 147 height 35
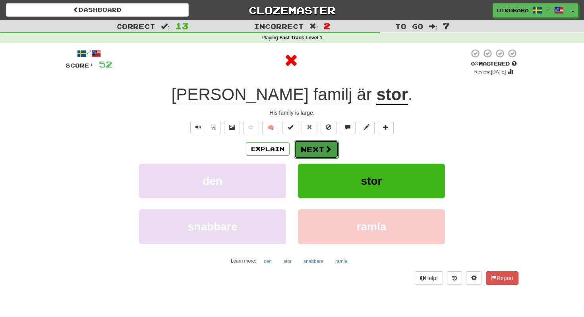
click at [321, 150] on button "Next" at bounding box center [316, 149] width 44 height 18
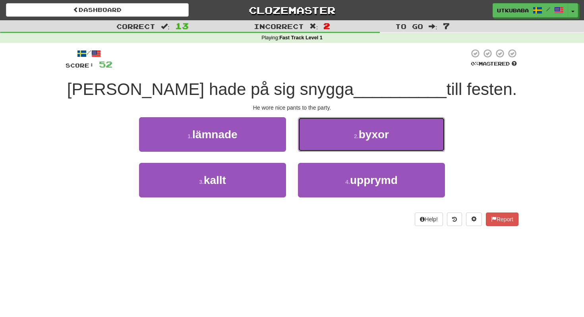
click at [321, 150] on button "2 . byxor" at bounding box center [371, 134] width 147 height 35
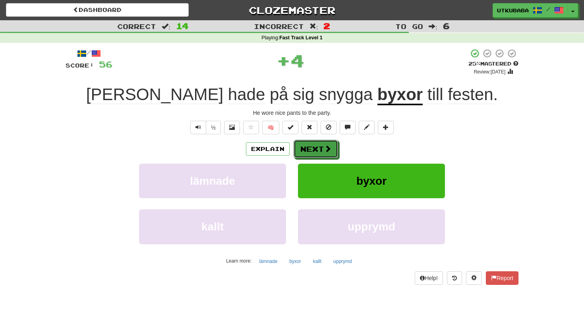
click at [321, 150] on button "Next" at bounding box center [316, 149] width 44 height 18
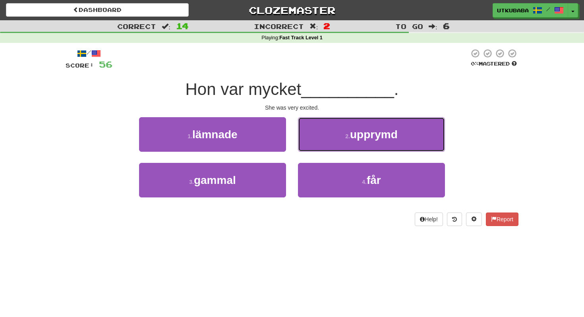
click at [321, 150] on button "2 . upprymd" at bounding box center [371, 134] width 147 height 35
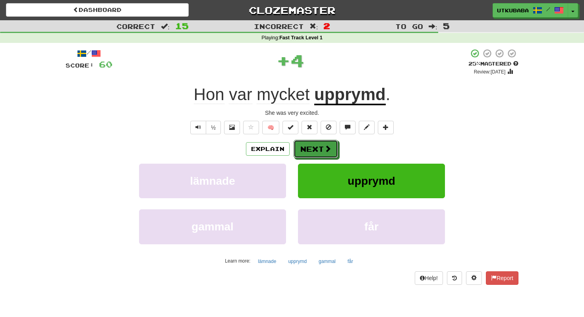
click at [321, 150] on button "Next" at bounding box center [316, 149] width 44 height 18
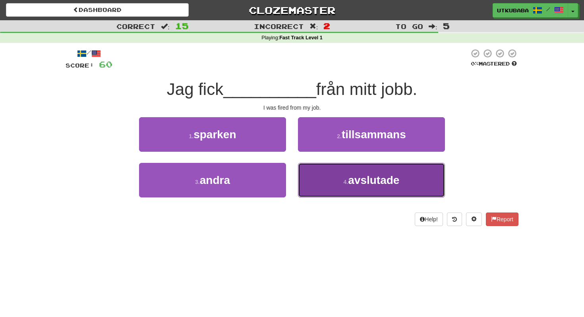
click at [321, 177] on button "4 . avslutade" at bounding box center [371, 180] width 147 height 35
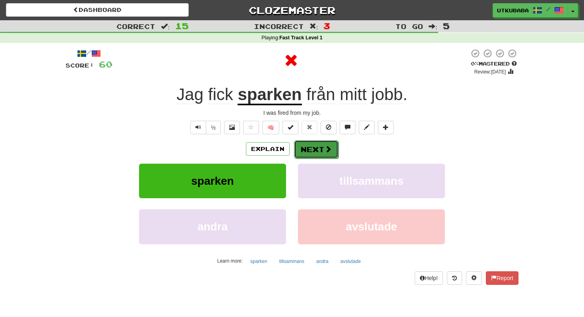
click at [315, 155] on button "Next" at bounding box center [316, 149] width 44 height 18
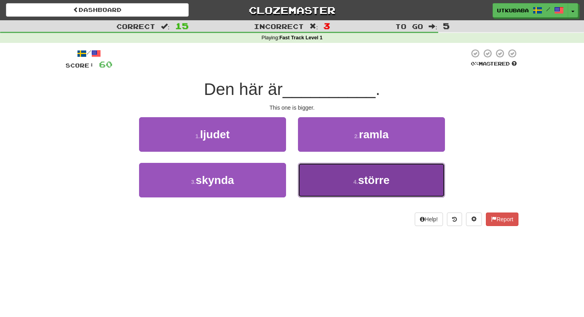
click at [317, 182] on button "4 . större" at bounding box center [371, 180] width 147 height 35
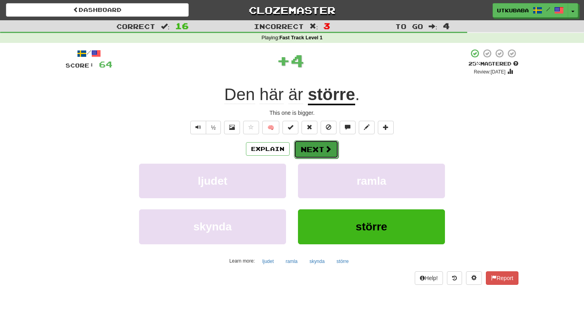
click at [317, 153] on button "Next" at bounding box center [316, 149] width 44 height 18
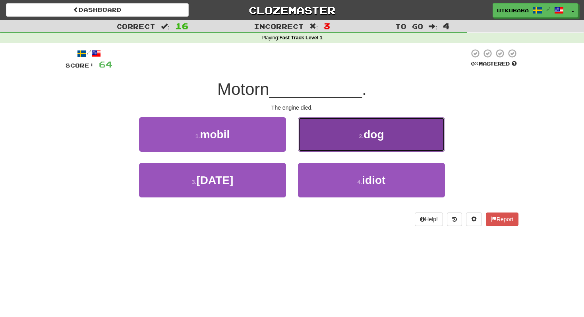
click at [322, 144] on button "2 . dog" at bounding box center [371, 134] width 147 height 35
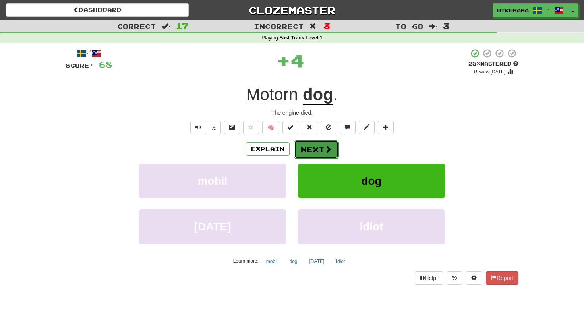
click at [321, 149] on button "Next" at bounding box center [316, 149] width 44 height 18
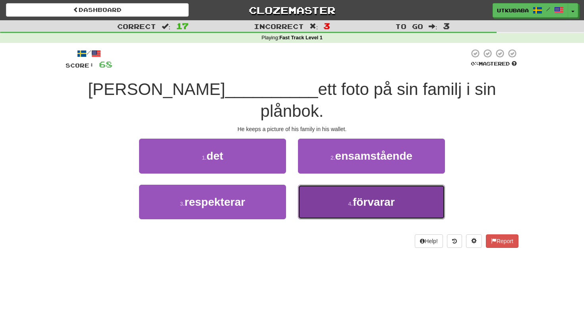
click at [319, 185] on button "4 . förvarar" at bounding box center [371, 202] width 147 height 35
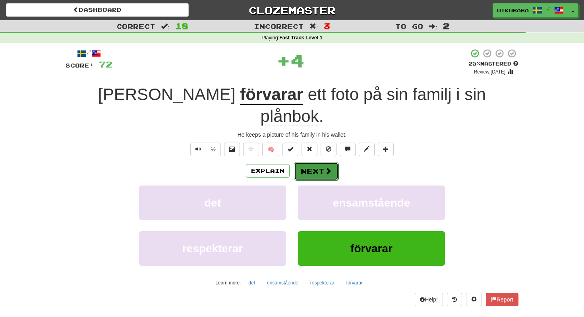
click at [326, 167] on span at bounding box center [328, 170] width 7 height 7
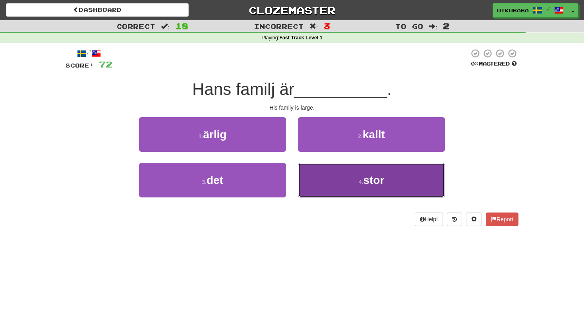
click at [319, 185] on button "4 . stor" at bounding box center [371, 180] width 147 height 35
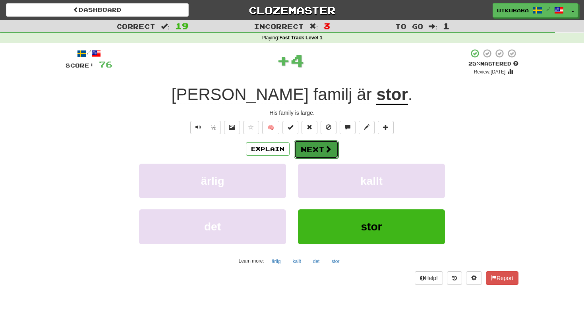
click at [319, 153] on button "Next" at bounding box center [316, 149] width 44 height 18
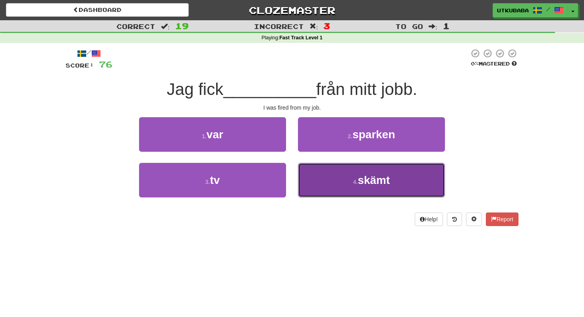
click at [327, 183] on button "4 . skämt" at bounding box center [371, 180] width 147 height 35
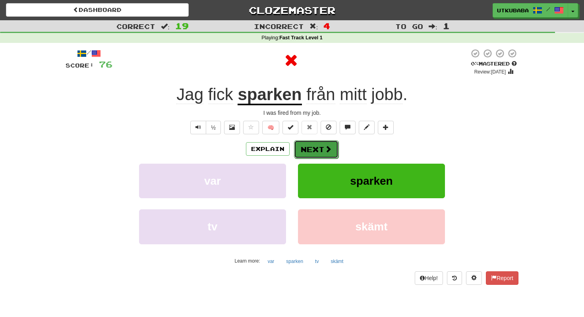
click at [325, 149] on span at bounding box center [328, 148] width 7 height 7
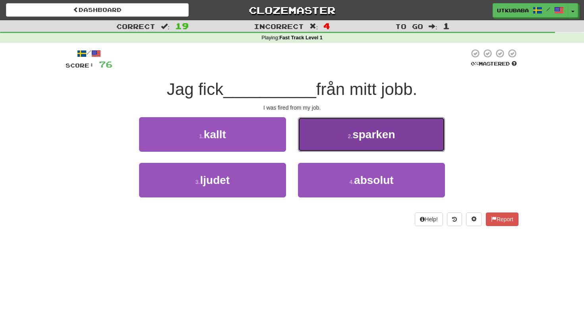
click at [326, 144] on button "2 . sparken" at bounding box center [371, 134] width 147 height 35
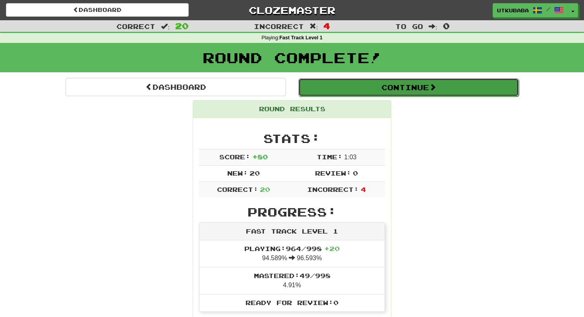
click at [366, 90] on button "Continue" at bounding box center [408, 87] width 220 height 18
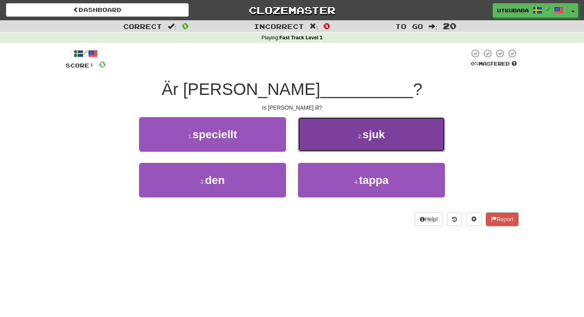
click at [356, 127] on button "2 . sjuk" at bounding box center [371, 134] width 147 height 35
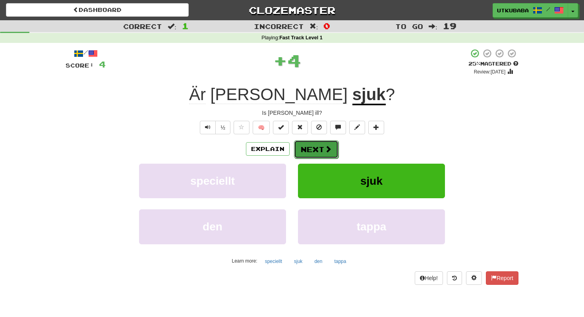
click at [336, 145] on button "Next" at bounding box center [316, 149] width 44 height 18
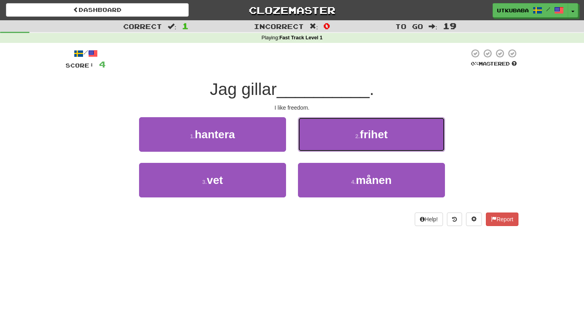
click at [336, 145] on button "2 . frihet" at bounding box center [371, 134] width 147 height 35
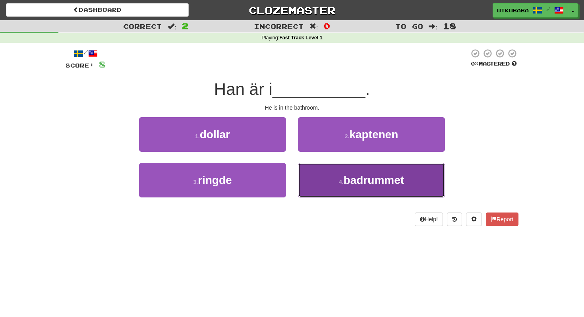
click at [329, 180] on button "4 . badrummet" at bounding box center [371, 180] width 147 height 35
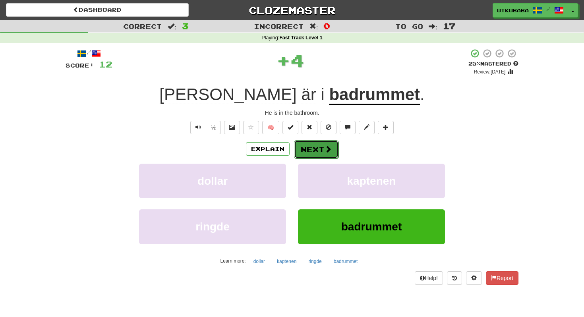
click at [320, 149] on button "Next" at bounding box center [316, 149] width 44 height 18
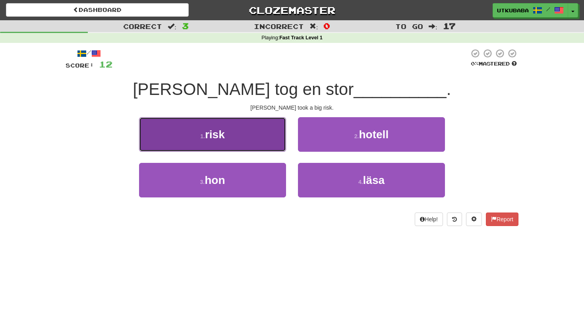
click at [252, 135] on button "1 . risk" at bounding box center [212, 134] width 147 height 35
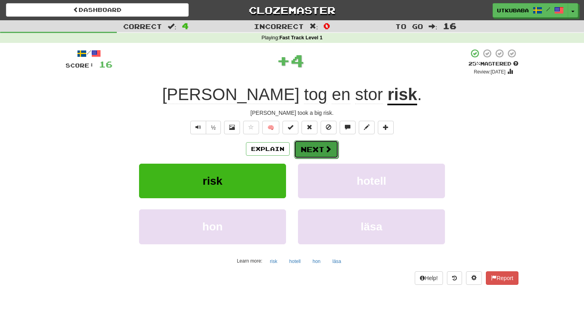
click at [303, 151] on button "Next" at bounding box center [316, 149] width 44 height 18
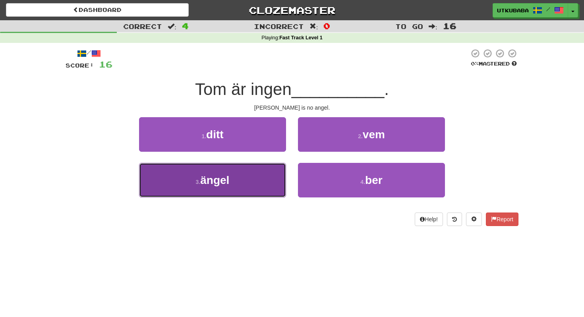
click at [260, 174] on button "3 . ängel" at bounding box center [212, 180] width 147 height 35
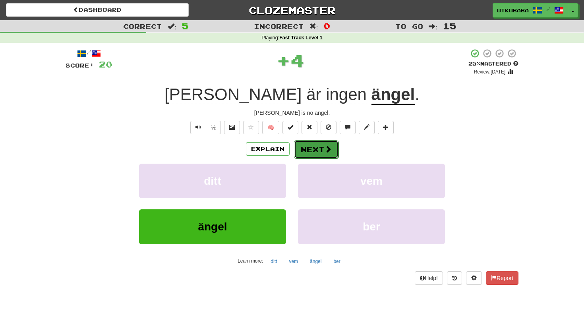
click at [311, 153] on button "Next" at bounding box center [316, 149] width 44 height 18
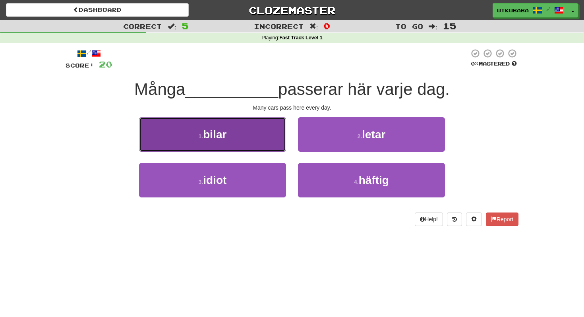
click at [243, 138] on button "1 . bilar" at bounding box center [212, 134] width 147 height 35
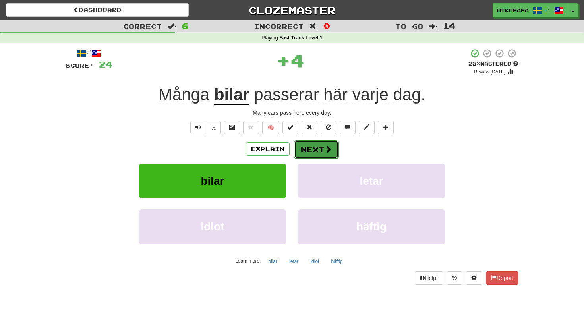
click at [316, 153] on button "Next" at bounding box center [316, 149] width 44 height 18
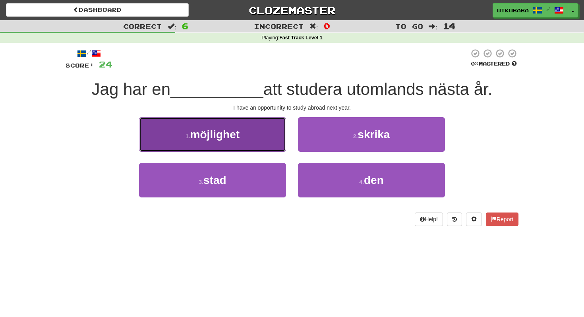
click at [256, 131] on button "1 . möjlighet" at bounding box center [212, 134] width 147 height 35
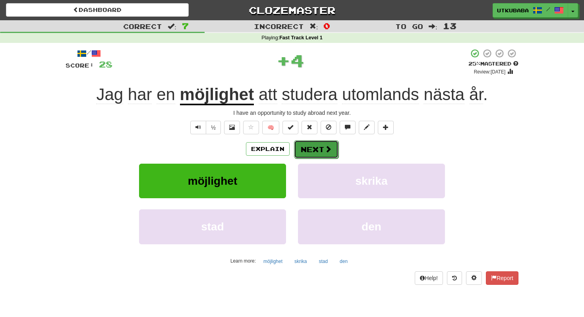
click at [313, 145] on button "Next" at bounding box center [316, 149] width 44 height 18
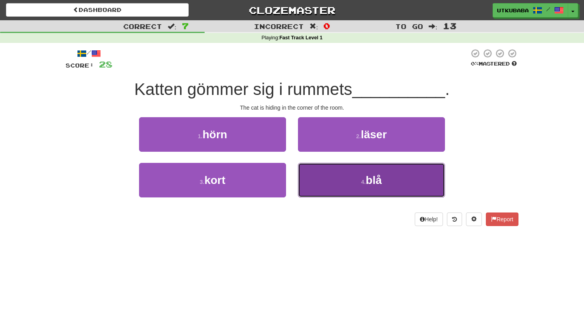
click at [318, 187] on button "4 . blå" at bounding box center [371, 180] width 147 height 35
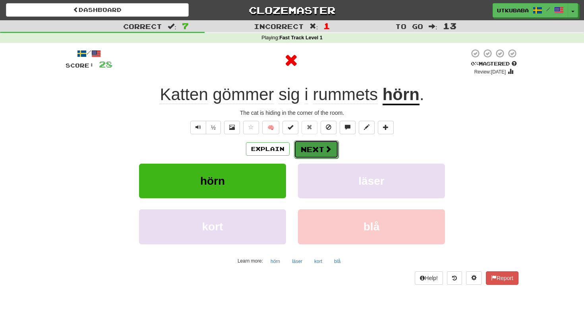
click at [317, 154] on button "Next" at bounding box center [316, 149] width 44 height 18
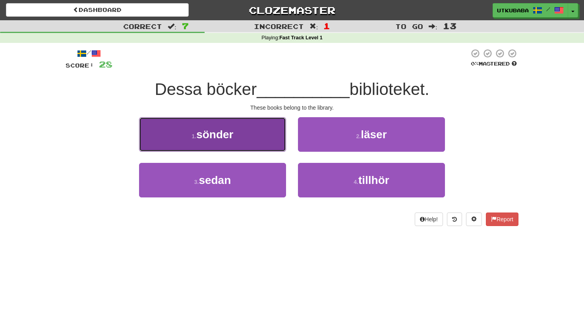
click at [253, 132] on button "1 . sönder" at bounding box center [212, 134] width 147 height 35
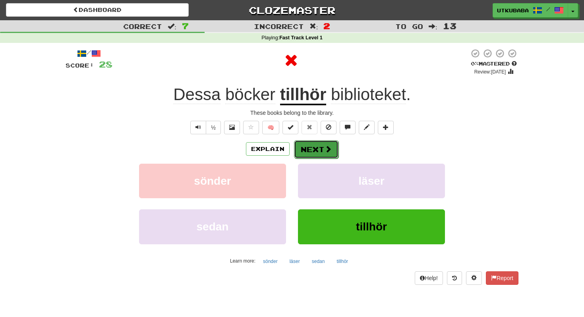
click at [313, 145] on button "Next" at bounding box center [316, 149] width 44 height 18
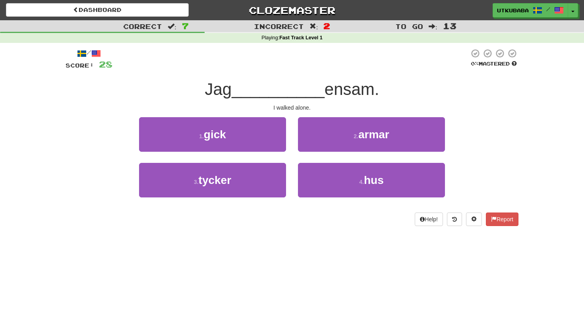
click at [299, 153] on div "2 . armar" at bounding box center [371, 140] width 159 height 46
click at [303, 153] on div "2 . armar" at bounding box center [371, 140] width 159 height 46
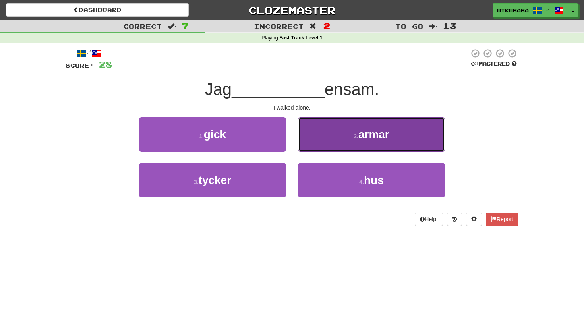
click at [306, 149] on button "2 . armar" at bounding box center [371, 134] width 147 height 35
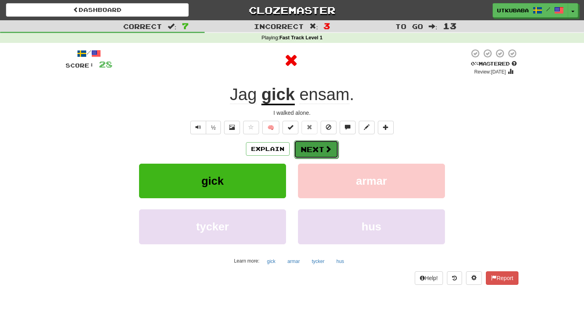
click at [306, 152] on button "Next" at bounding box center [316, 149] width 44 height 18
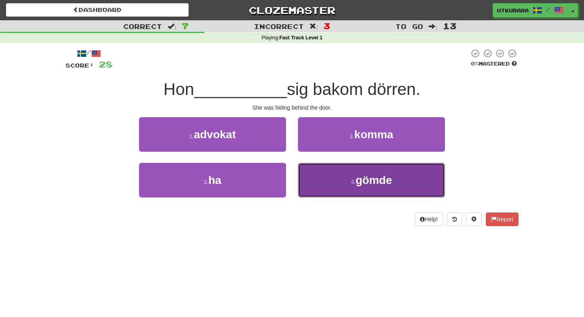
click at [307, 177] on button "4 . gömde" at bounding box center [371, 180] width 147 height 35
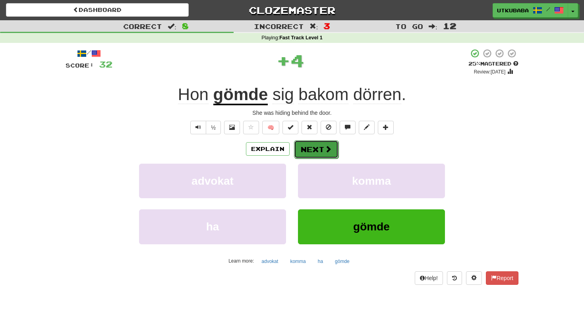
click at [307, 153] on button "Next" at bounding box center [316, 149] width 44 height 18
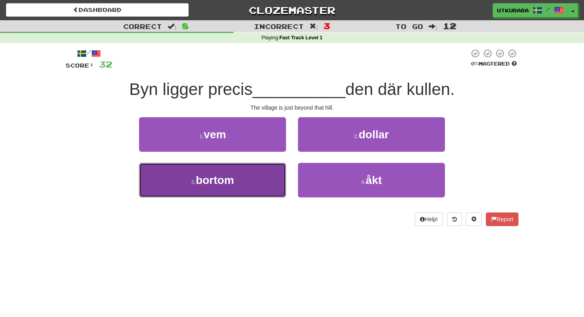
click at [265, 184] on button "3 . bortom" at bounding box center [212, 180] width 147 height 35
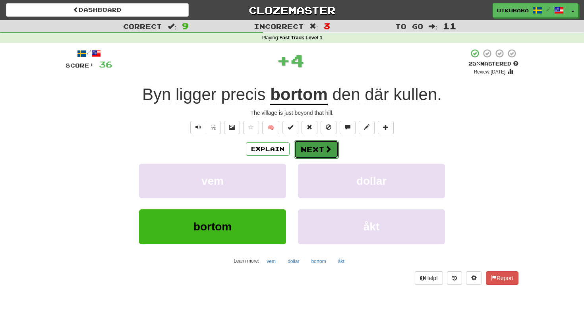
click at [311, 156] on button "Next" at bounding box center [316, 149] width 44 height 18
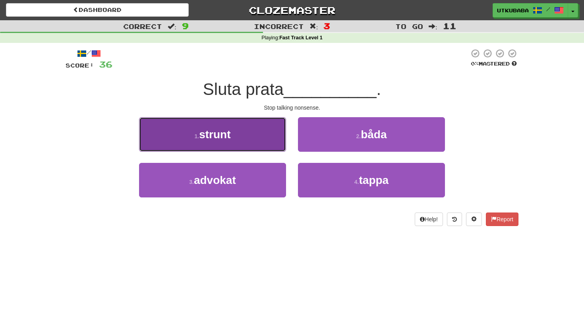
click at [259, 136] on button "1 . strunt" at bounding box center [212, 134] width 147 height 35
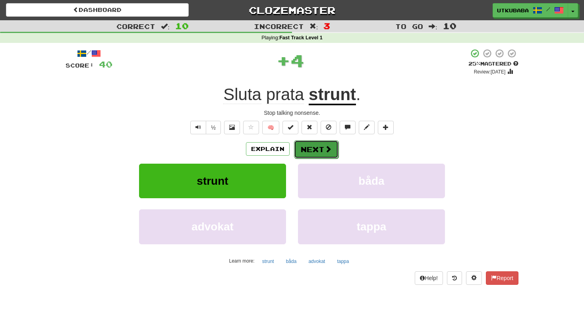
click at [314, 146] on button "Next" at bounding box center [316, 149] width 44 height 18
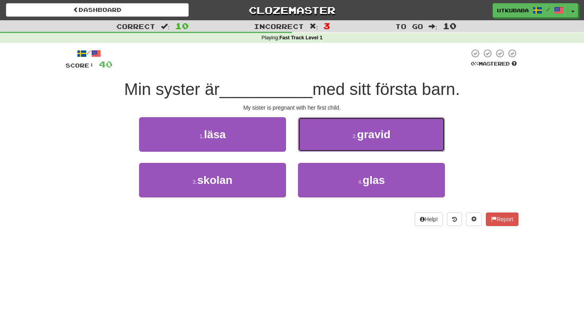
click at [314, 146] on button "2 . gravid" at bounding box center [371, 134] width 147 height 35
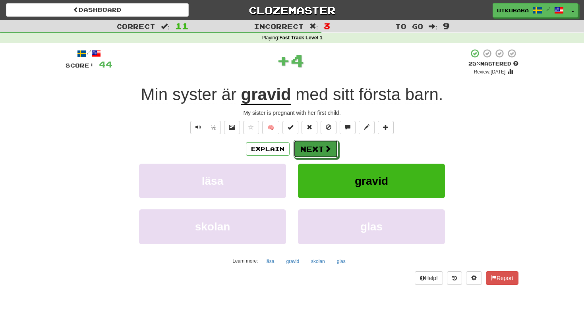
click at [314, 146] on button "Next" at bounding box center [316, 149] width 44 height 18
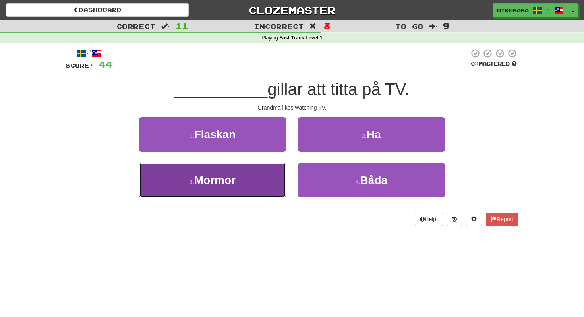
click at [265, 185] on button "3 . Mormor" at bounding box center [212, 180] width 147 height 35
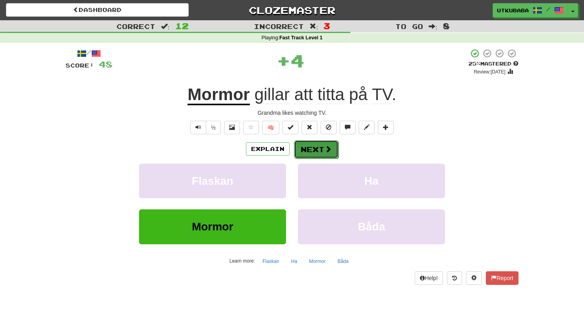
click at [313, 157] on button "Next" at bounding box center [316, 149] width 44 height 18
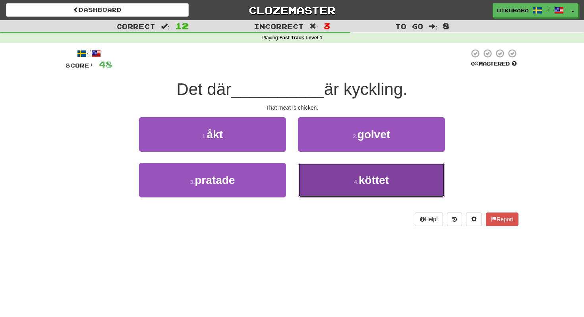
click at [309, 176] on button "4 . köttet" at bounding box center [371, 180] width 147 height 35
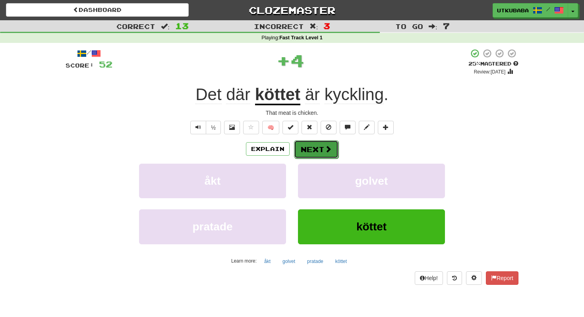
click at [315, 149] on button "Next" at bounding box center [316, 149] width 44 height 18
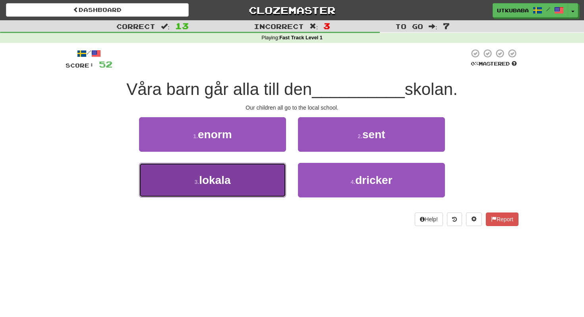
click at [252, 190] on button "3 . lokala" at bounding box center [212, 180] width 147 height 35
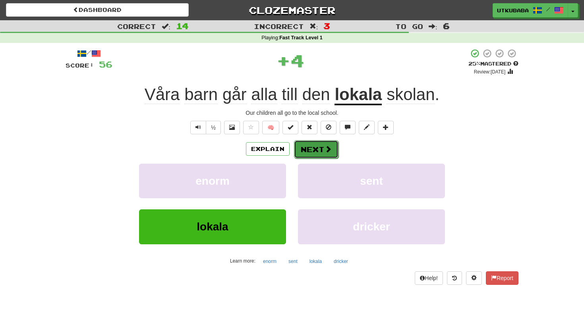
click at [315, 150] on button "Next" at bounding box center [316, 149] width 44 height 18
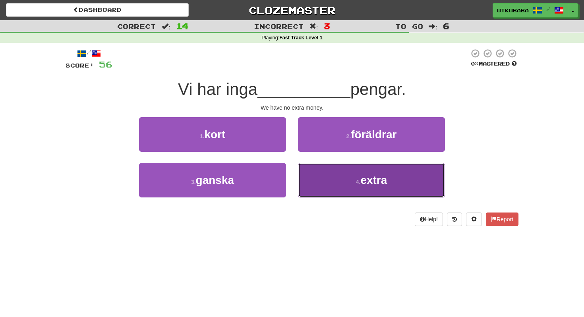
click at [314, 183] on button "4 . extra" at bounding box center [371, 180] width 147 height 35
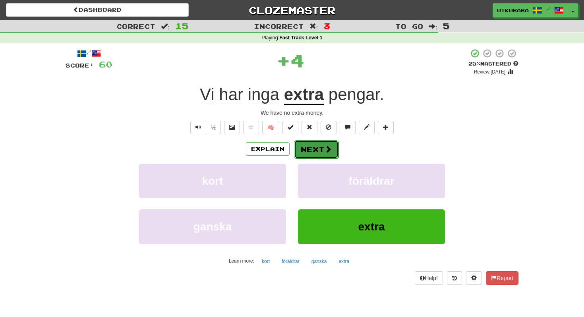
click at [315, 150] on button "Next" at bounding box center [316, 149] width 44 height 18
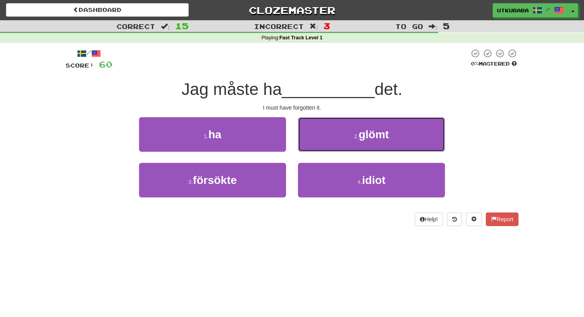
click at [315, 150] on button "2 . glömt" at bounding box center [371, 134] width 147 height 35
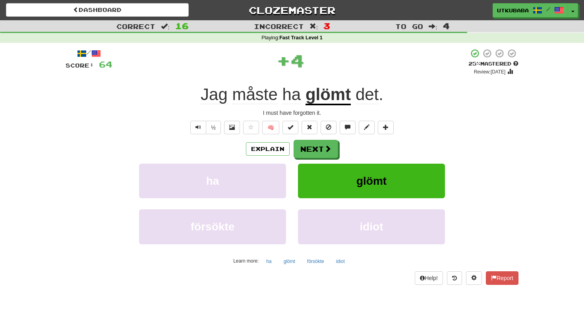
click at [315, 150] on button "Next" at bounding box center [316, 149] width 44 height 18
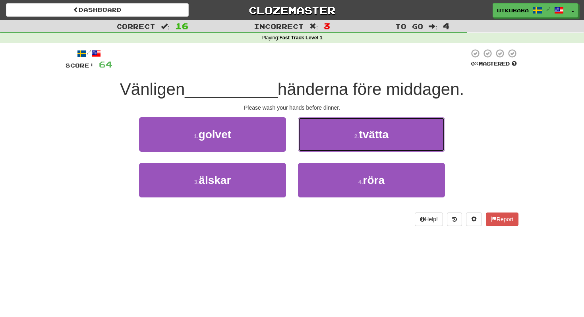
click at [315, 150] on button "2 . tvätta" at bounding box center [371, 134] width 147 height 35
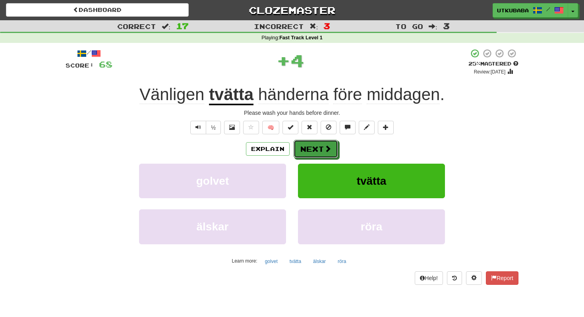
click at [315, 150] on button "Next" at bounding box center [316, 149] width 44 height 18
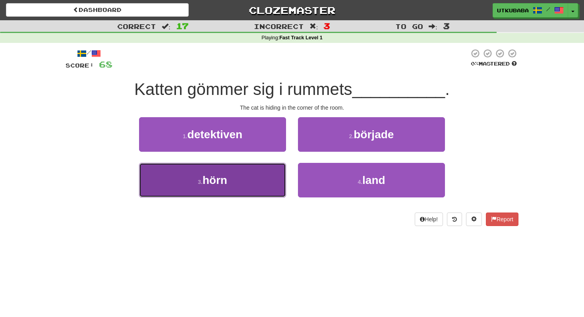
click at [248, 195] on button "3 . hörn" at bounding box center [212, 180] width 147 height 35
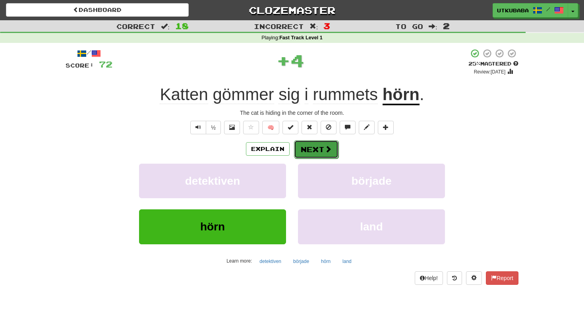
click at [313, 146] on button "Next" at bounding box center [316, 149] width 44 height 18
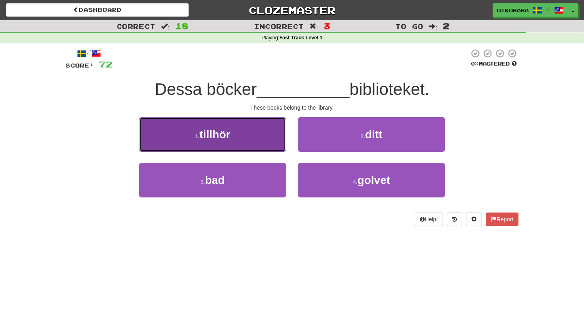
click at [257, 138] on button "1 . tillhör" at bounding box center [212, 134] width 147 height 35
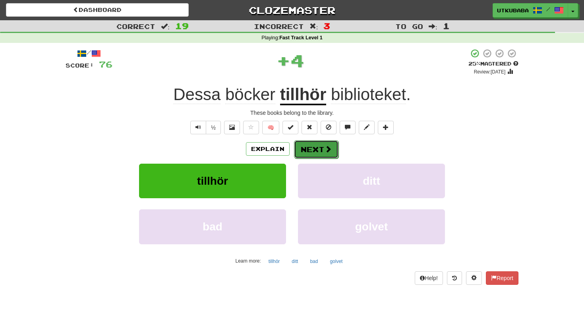
click at [305, 148] on button "Next" at bounding box center [316, 149] width 44 height 18
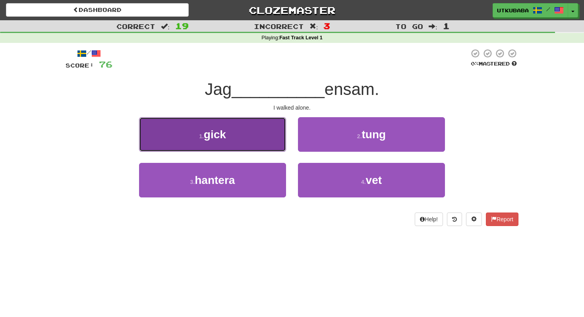
click at [253, 151] on button "1 . gick" at bounding box center [212, 134] width 147 height 35
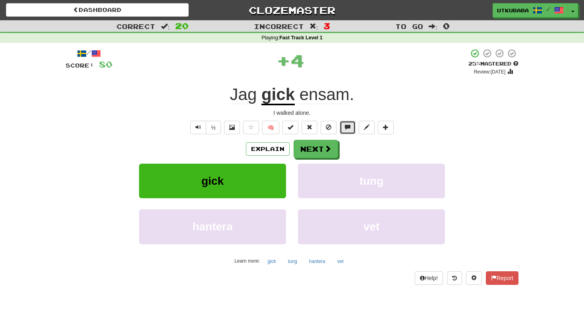
click at [344, 132] on button at bounding box center [348, 128] width 16 height 14
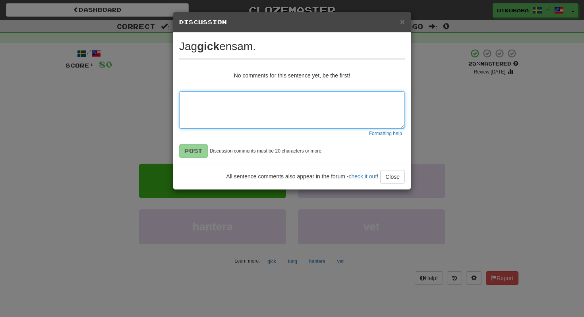
click at [294, 104] on textarea at bounding box center [292, 109] width 226 height 37
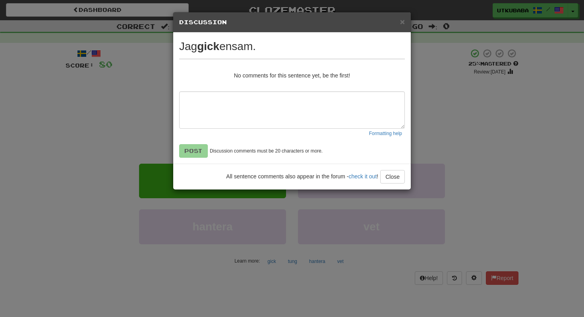
click at [214, 49] on strong "gick" at bounding box center [208, 46] width 22 height 12
click at [241, 77] on div "No comments for this sentence yet, be the first!" at bounding box center [292, 75] width 226 height 8
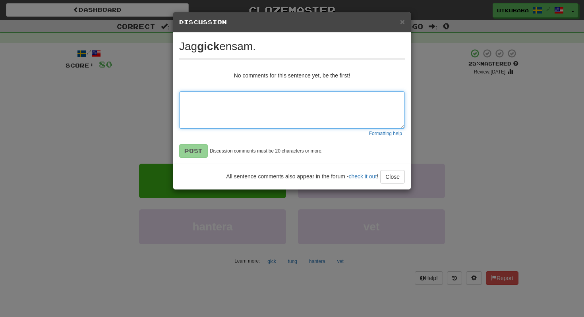
click at [240, 100] on textarea at bounding box center [292, 109] width 226 height 37
click at [229, 106] on textarea "**********" at bounding box center [292, 109] width 226 height 37
type textarea "**********"
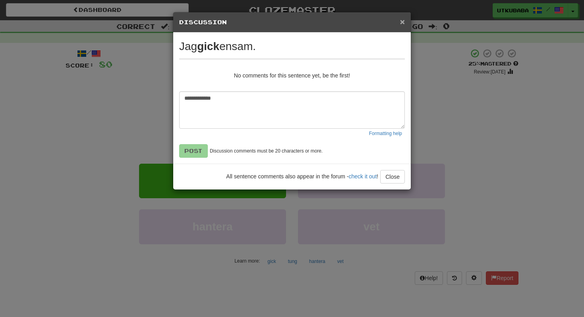
click at [403, 24] on span "×" at bounding box center [402, 21] width 5 height 9
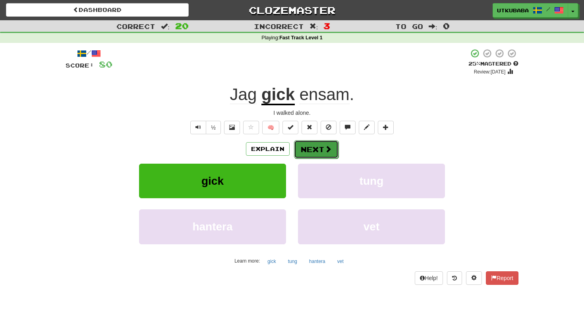
click at [327, 147] on span at bounding box center [328, 148] width 7 height 7
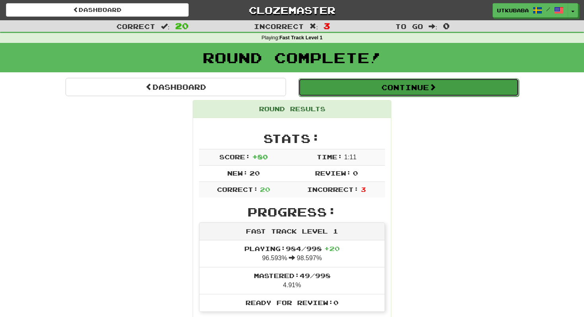
click at [370, 94] on button "Continue" at bounding box center [408, 87] width 220 height 18
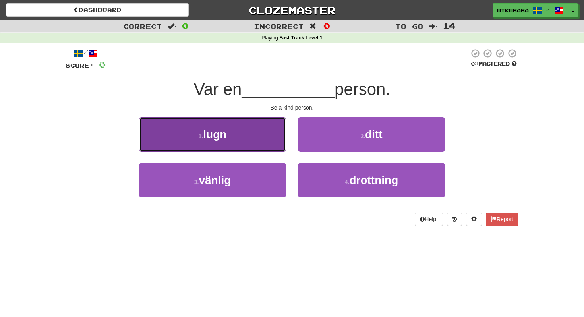
click at [247, 136] on button "1 . lugn" at bounding box center [212, 134] width 147 height 35
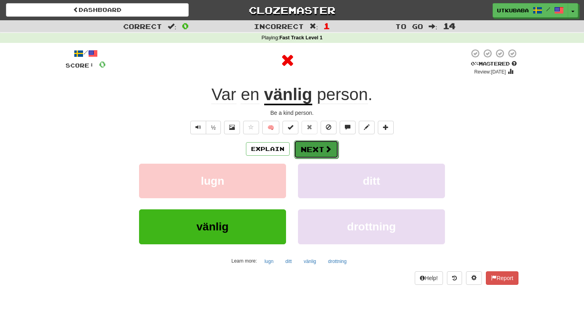
click at [303, 147] on button "Next" at bounding box center [316, 149] width 44 height 18
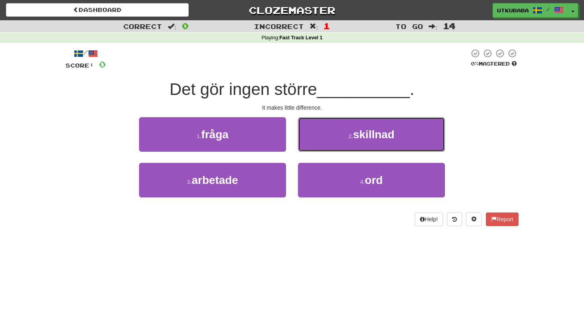
click at [303, 147] on button "2 . skillnad" at bounding box center [371, 134] width 147 height 35
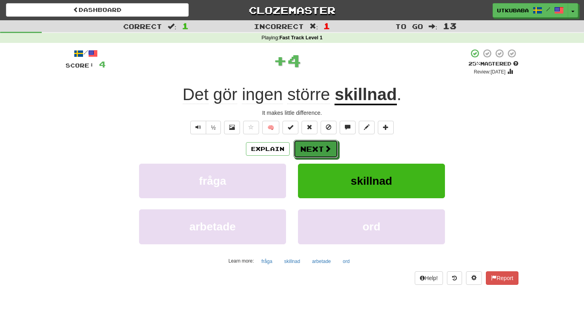
click at [303, 147] on button "Next" at bounding box center [316, 149] width 44 height 18
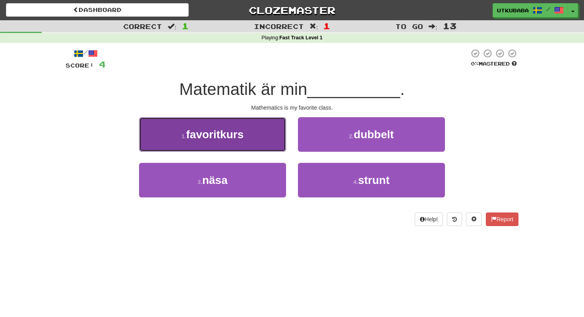
click at [249, 142] on button "1 . favoritkurs" at bounding box center [212, 134] width 147 height 35
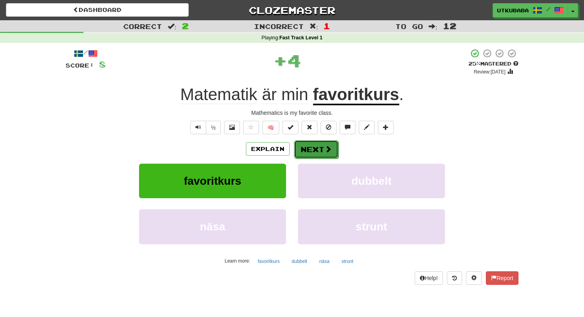
click at [295, 148] on button "Next" at bounding box center [316, 149] width 44 height 18
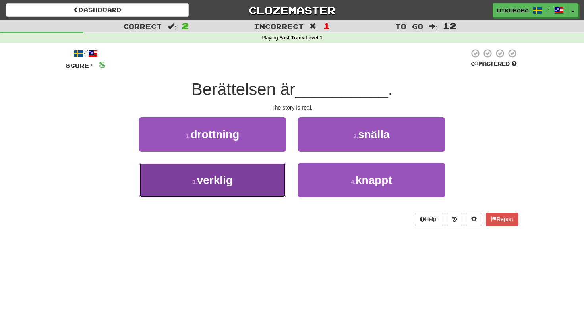
click at [271, 179] on button "3 . verklig" at bounding box center [212, 180] width 147 height 35
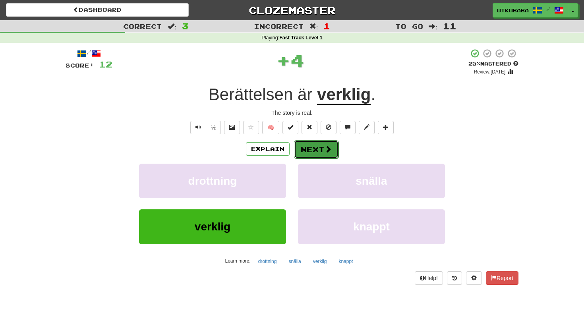
click at [317, 146] on button "Next" at bounding box center [316, 149] width 44 height 18
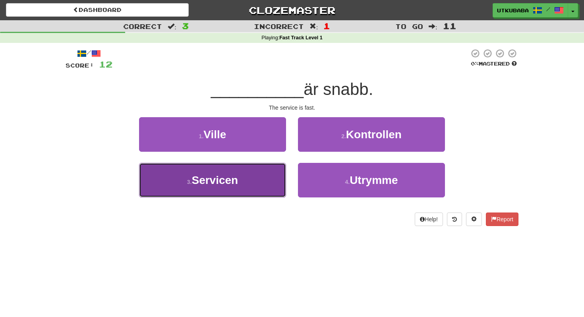
click at [250, 175] on button "3 . Servicen" at bounding box center [212, 180] width 147 height 35
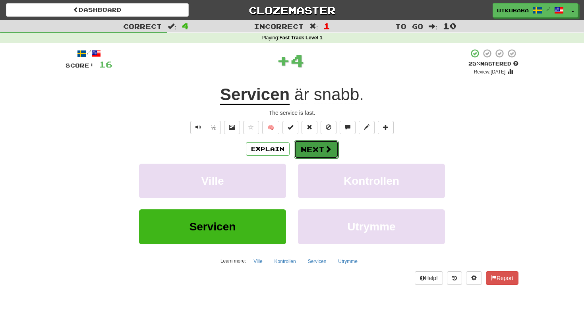
click at [311, 152] on button "Next" at bounding box center [316, 149] width 44 height 18
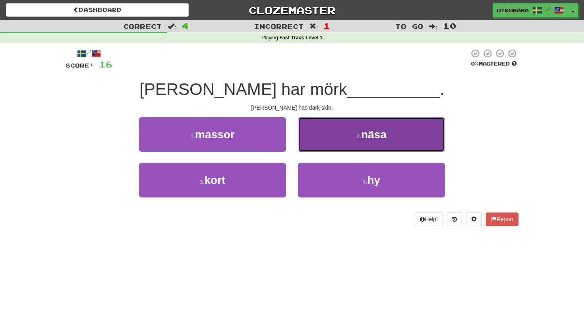
click at [313, 149] on button "2 . näsa" at bounding box center [371, 134] width 147 height 35
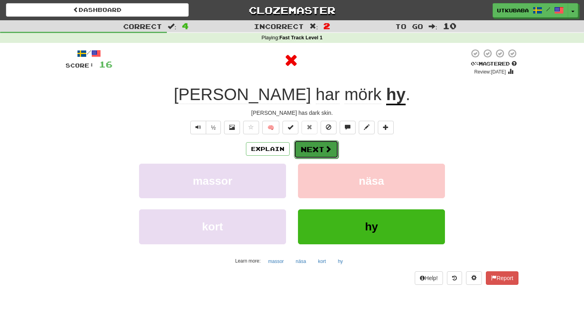
click at [311, 153] on button "Next" at bounding box center [316, 149] width 44 height 18
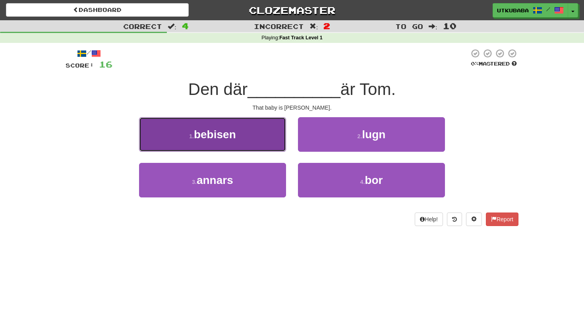
click at [261, 133] on button "1 . bebisen" at bounding box center [212, 134] width 147 height 35
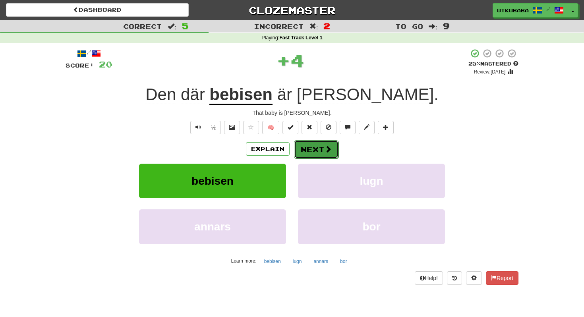
click at [299, 141] on button "Next" at bounding box center [316, 149] width 44 height 18
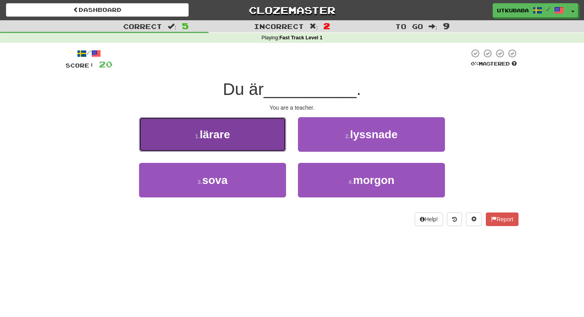
click at [264, 141] on button "1 . lärare" at bounding box center [212, 134] width 147 height 35
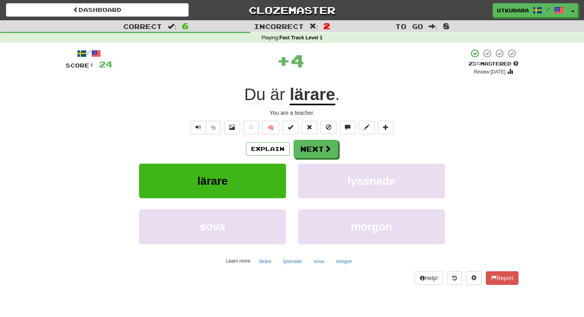
click at [292, 145] on div "Explain Next" at bounding box center [292, 149] width 453 height 18
click at [299, 146] on button "Next" at bounding box center [316, 149] width 44 height 18
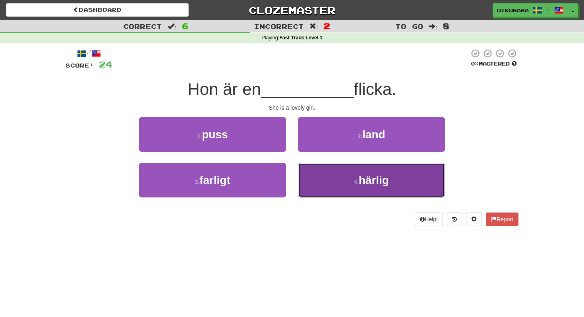
click at [336, 176] on button "4 . härlig" at bounding box center [371, 180] width 147 height 35
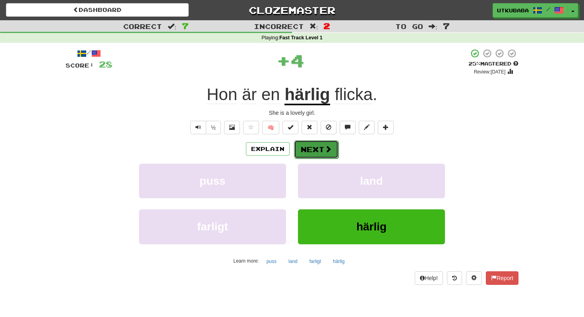
click at [332, 151] on button "Next" at bounding box center [316, 149] width 44 height 18
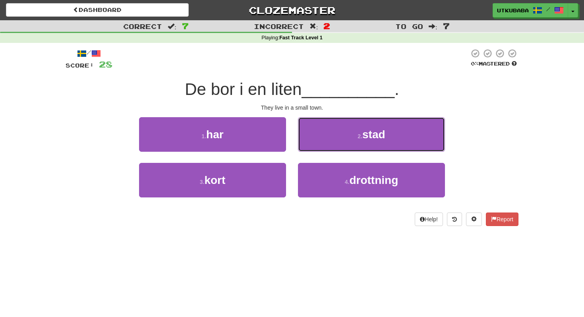
click at [332, 151] on button "2 . stad" at bounding box center [371, 134] width 147 height 35
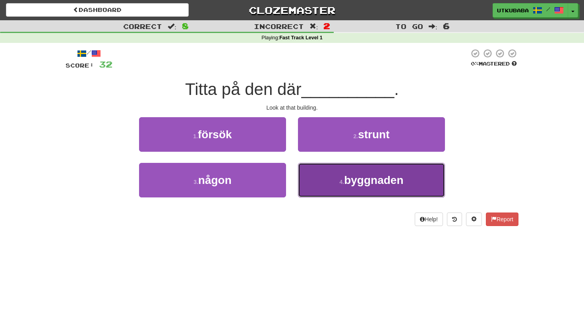
click at [325, 170] on button "4 . byggnaden" at bounding box center [371, 180] width 147 height 35
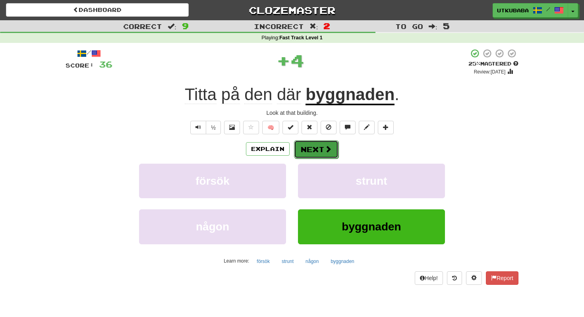
click at [325, 146] on span at bounding box center [328, 148] width 7 height 7
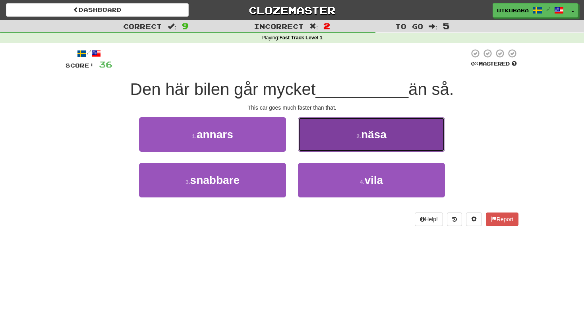
click at [315, 140] on button "2 . näsa" at bounding box center [371, 134] width 147 height 35
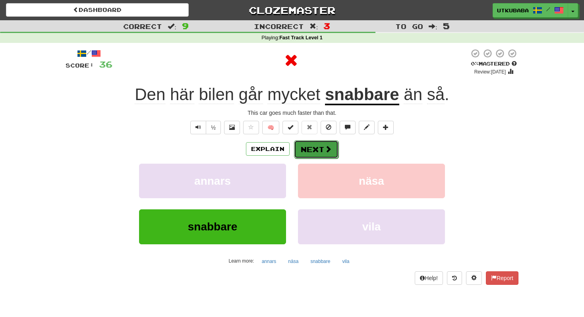
click at [314, 149] on button "Next" at bounding box center [316, 149] width 44 height 18
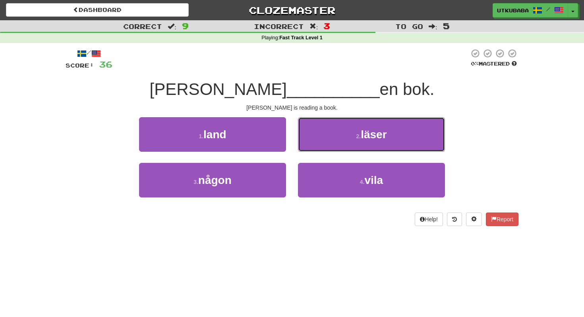
click at [314, 149] on button "2 . läser" at bounding box center [371, 134] width 147 height 35
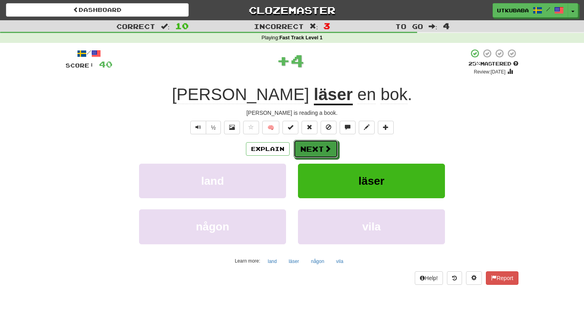
click at [314, 149] on button "Next" at bounding box center [316, 149] width 44 height 18
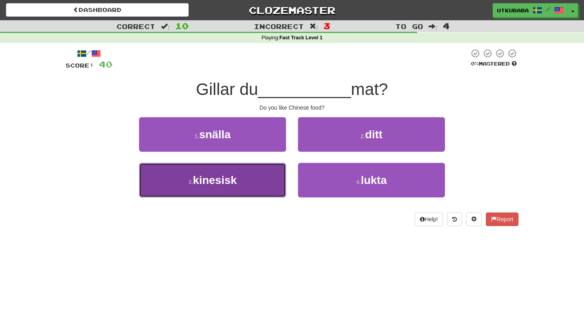
click at [242, 180] on button "3 . kinesisk" at bounding box center [212, 180] width 147 height 35
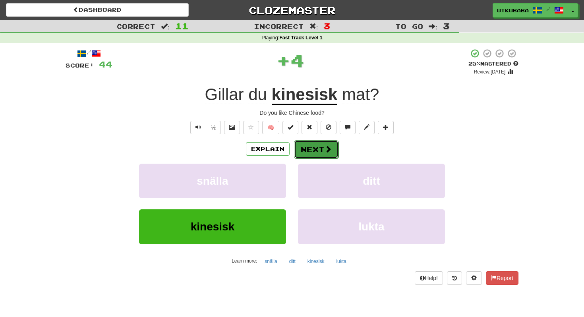
click at [309, 147] on button "Next" at bounding box center [316, 149] width 44 height 18
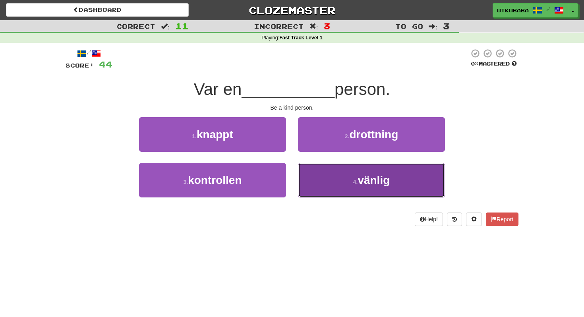
click at [308, 179] on button "4 . vänlig" at bounding box center [371, 180] width 147 height 35
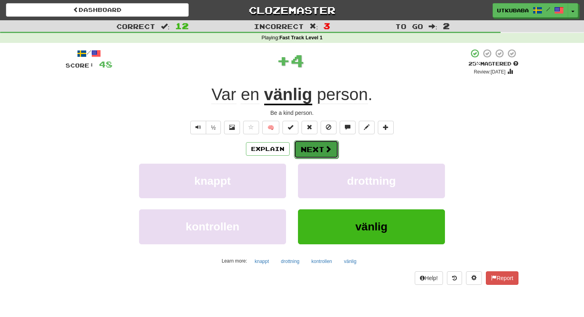
click at [311, 149] on button "Next" at bounding box center [316, 149] width 44 height 18
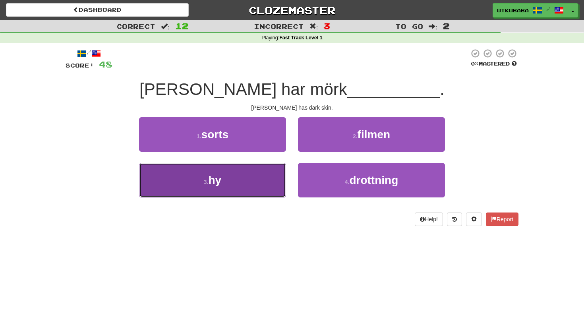
click at [254, 185] on button "3 . hy" at bounding box center [212, 180] width 147 height 35
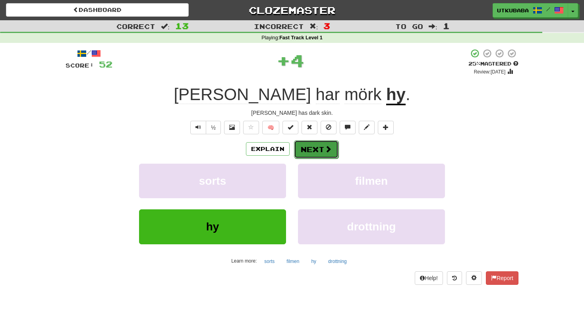
click at [316, 153] on button "Next" at bounding box center [316, 149] width 44 height 18
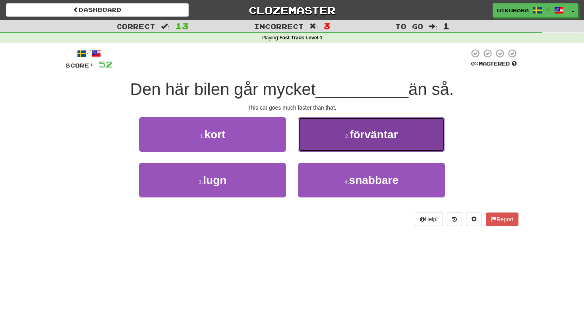
click at [320, 148] on button "2 . förväntar" at bounding box center [371, 134] width 147 height 35
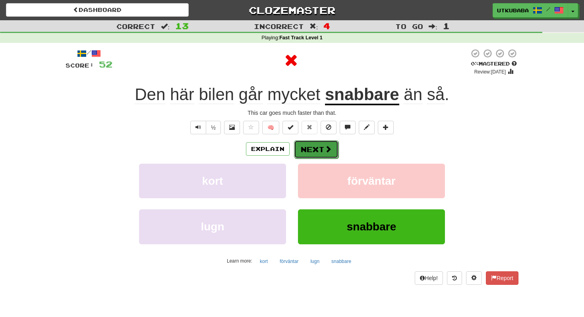
click at [312, 149] on button "Next" at bounding box center [316, 149] width 44 height 18
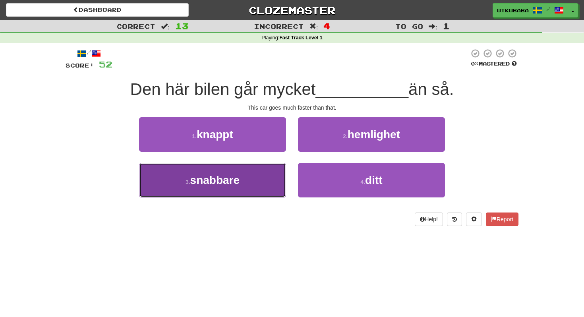
click at [249, 175] on button "3 . snabbare" at bounding box center [212, 180] width 147 height 35
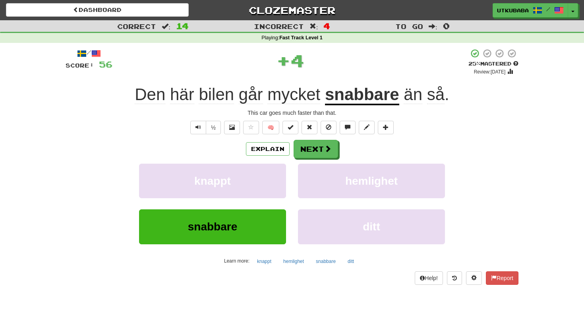
click at [323, 139] on div "/ Score: 56 + 4 25 % Mastered Review: [DATE] Den här bilen går mycket snabbare …" at bounding box center [292, 166] width 453 height 236
click at [323, 150] on button "Next" at bounding box center [316, 149] width 44 height 18
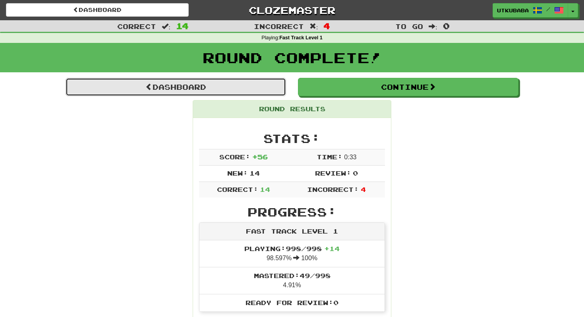
click at [236, 89] on link "Dashboard" at bounding box center [176, 87] width 220 height 18
